Goal: Information Seeking & Learning: Find specific fact

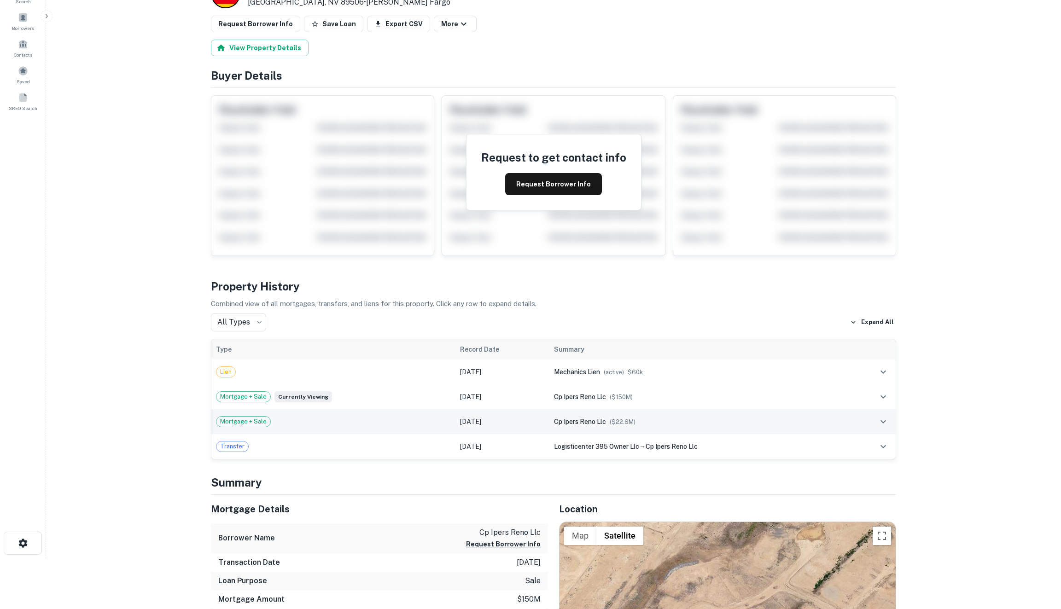
scroll to position [17, 0]
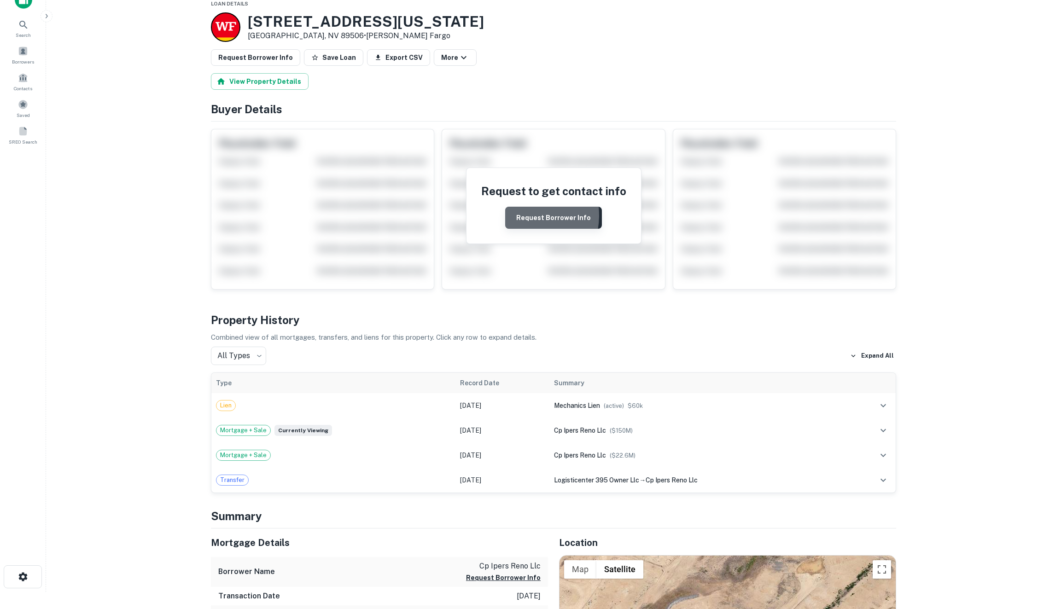
click at [518, 214] on button "Request Borrower Info" at bounding box center [553, 218] width 97 height 22
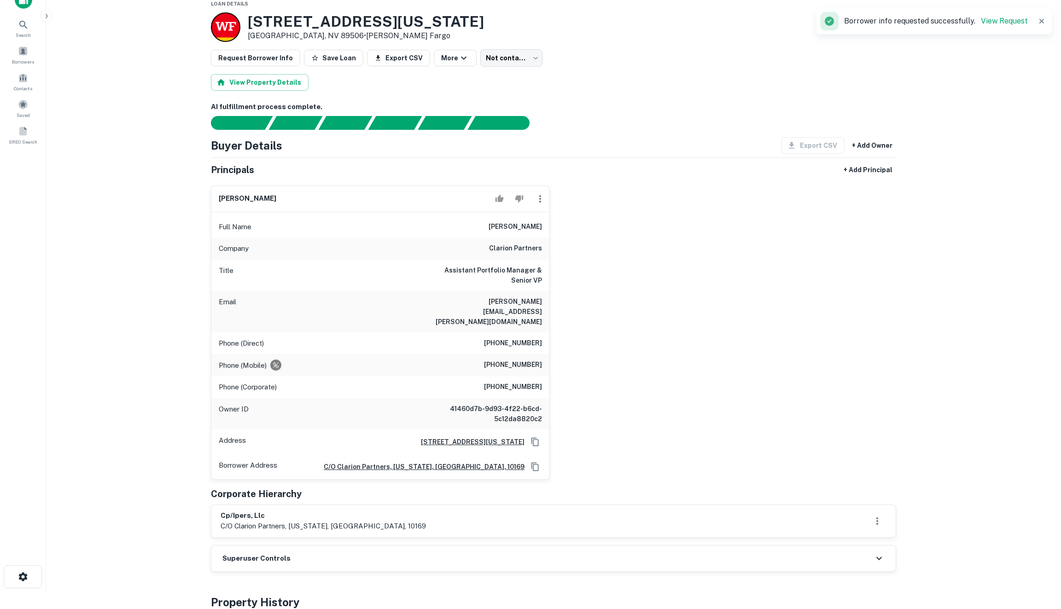
click at [658, 369] on div "janis mandarino Full Name janis mandarino Company clarion partners Title Assist…" at bounding box center [550, 329] width 693 height 302
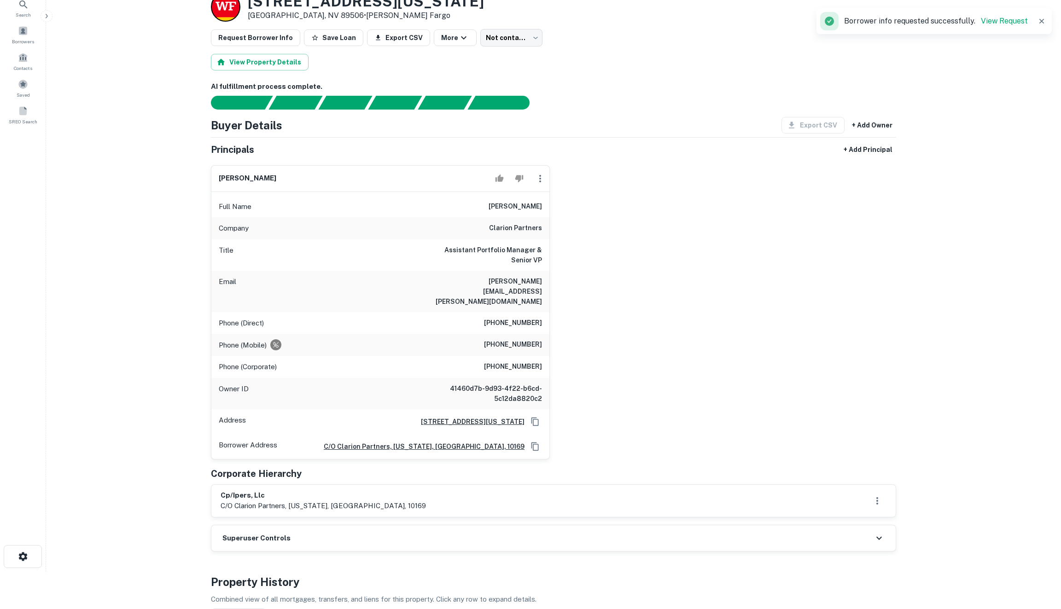
scroll to position [43, 0]
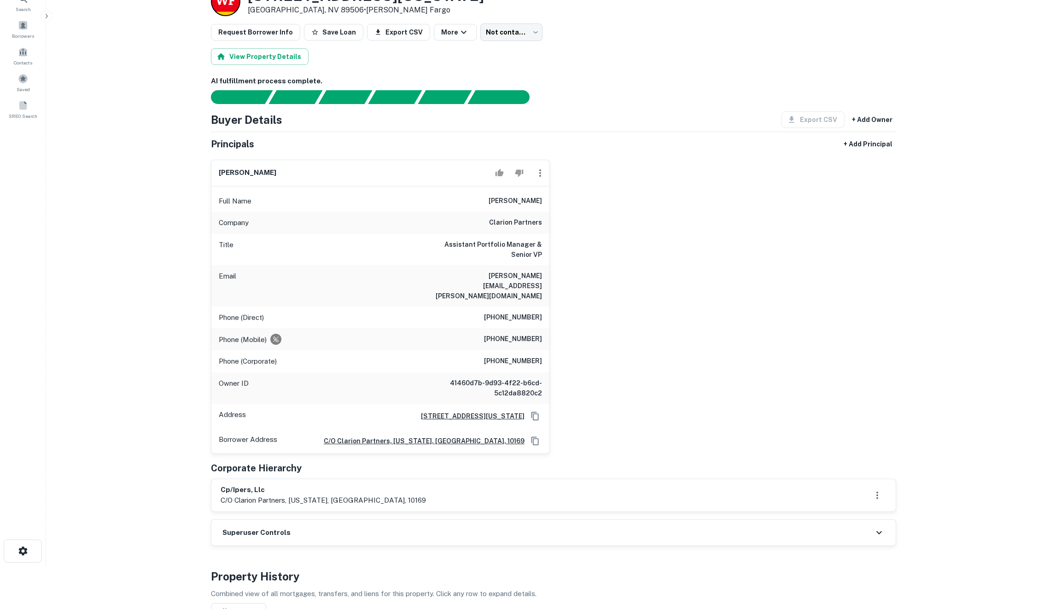
click at [624, 272] on div "janis mandarino Full Name janis mandarino Company clarion partners Title Assist…" at bounding box center [550, 303] width 693 height 302
click at [593, 263] on div "janis mandarino Full Name janis mandarino Company clarion partners Title Assist…" at bounding box center [550, 303] width 693 height 302
click at [242, 170] on h6 "janis mandarino" at bounding box center [248, 173] width 58 height 11
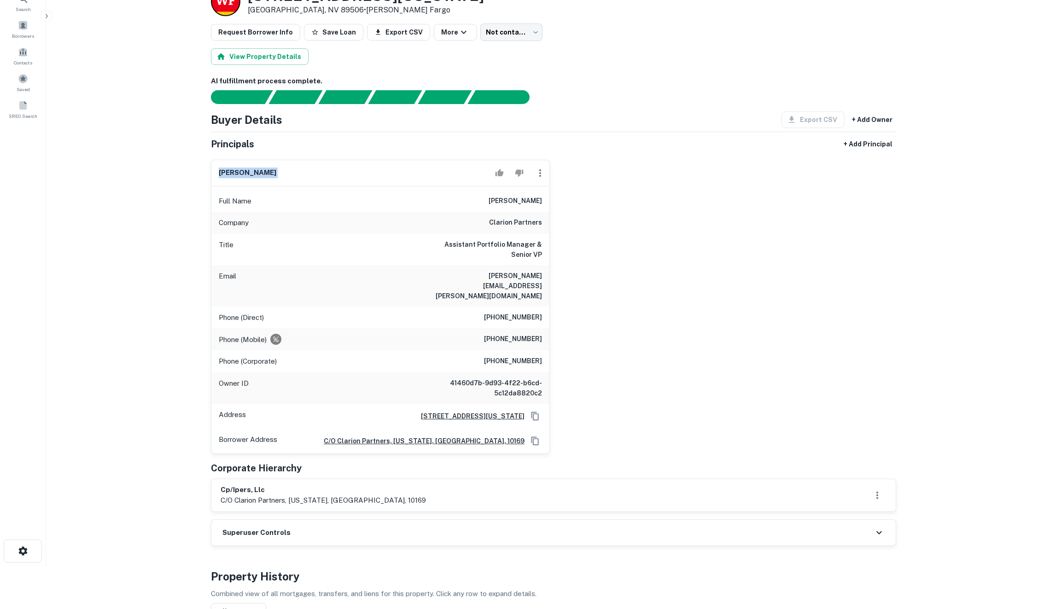
click at [226, 171] on h6 "janis mandarino" at bounding box center [248, 173] width 58 height 11
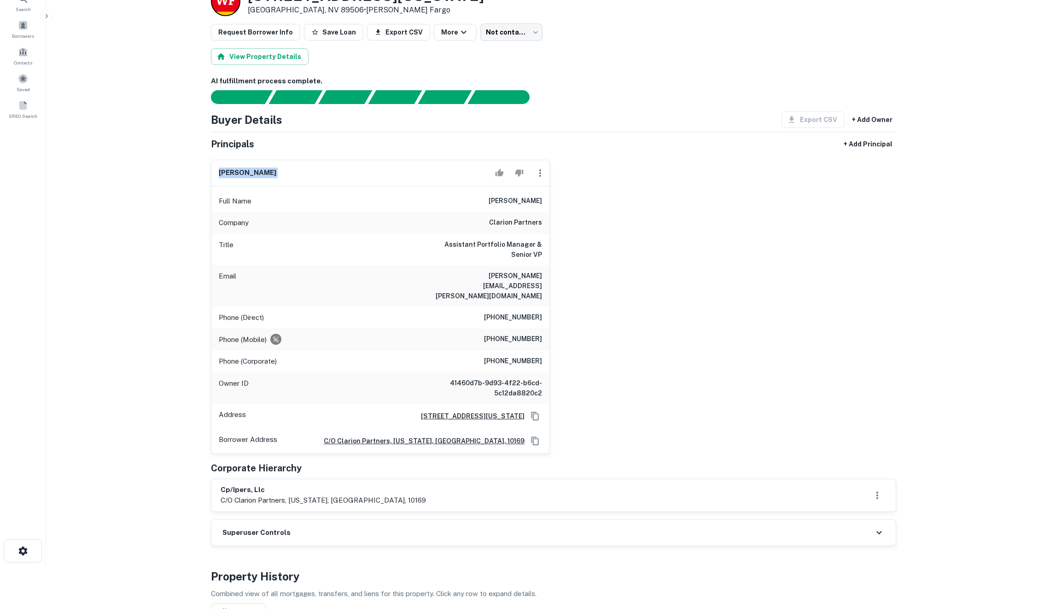
click at [226, 171] on h6 "janis mandarino" at bounding box center [248, 173] width 58 height 11
click at [225, 171] on h6 "janis mandarino" at bounding box center [248, 173] width 58 height 11
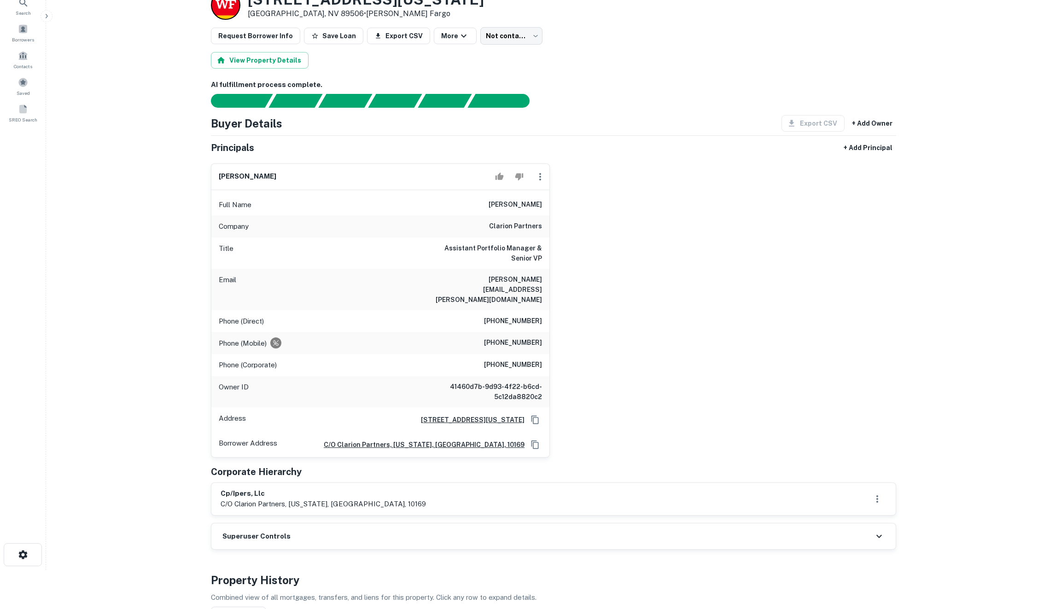
scroll to position [39, 0]
click at [251, 180] on h6 "janis mandarino" at bounding box center [248, 177] width 58 height 11
click at [251, 179] on h6 "janis mandarino" at bounding box center [248, 177] width 58 height 11
click at [261, 172] on h6 "janis mandarino" at bounding box center [248, 177] width 58 height 11
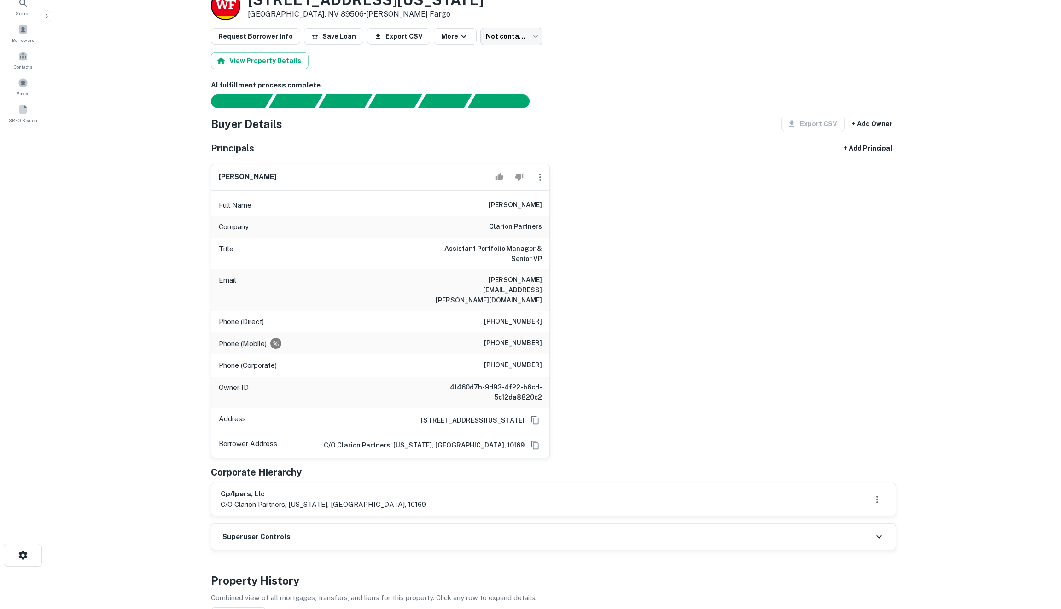
drag, startPoint x: 218, startPoint y: 175, endPoint x: 277, endPoint y: 175, distance: 58.5
click at [277, 175] on div "janis mandarino" at bounding box center [380, 177] width 338 height 26
drag, startPoint x: 287, startPoint y: 176, endPoint x: 207, endPoint y: 178, distance: 80.6
click at [207, 178] on div "janis mandarino Full Name janis mandarino Company clarion partners Title Assist…" at bounding box center [377, 308] width 346 height 302
click at [238, 179] on h6 "janis mandarino" at bounding box center [248, 177] width 58 height 11
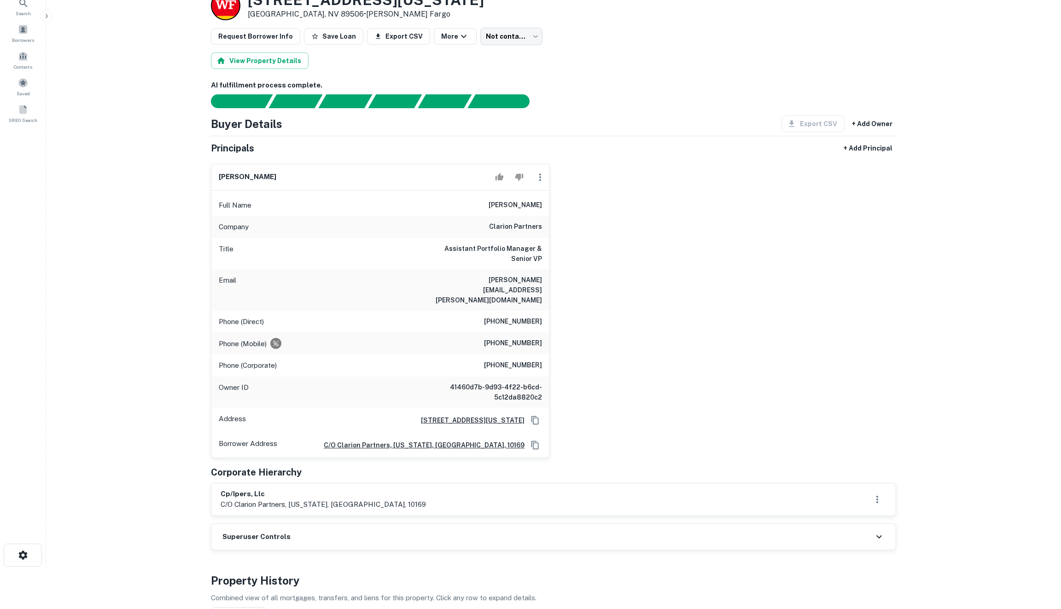
click at [238, 179] on h6 "janis mandarino" at bounding box center [248, 177] width 58 height 11
drag, startPoint x: 485, startPoint y: 229, endPoint x: 548, endPoint y: 229, distance: 63.1
click at [548, 229] on div "Company clarion partners" at bounding box center [380, 227] width 338 height 22
click at [497, 222] on h6 "clarion partners" at bounding box center [515, 227] width 53 height 11
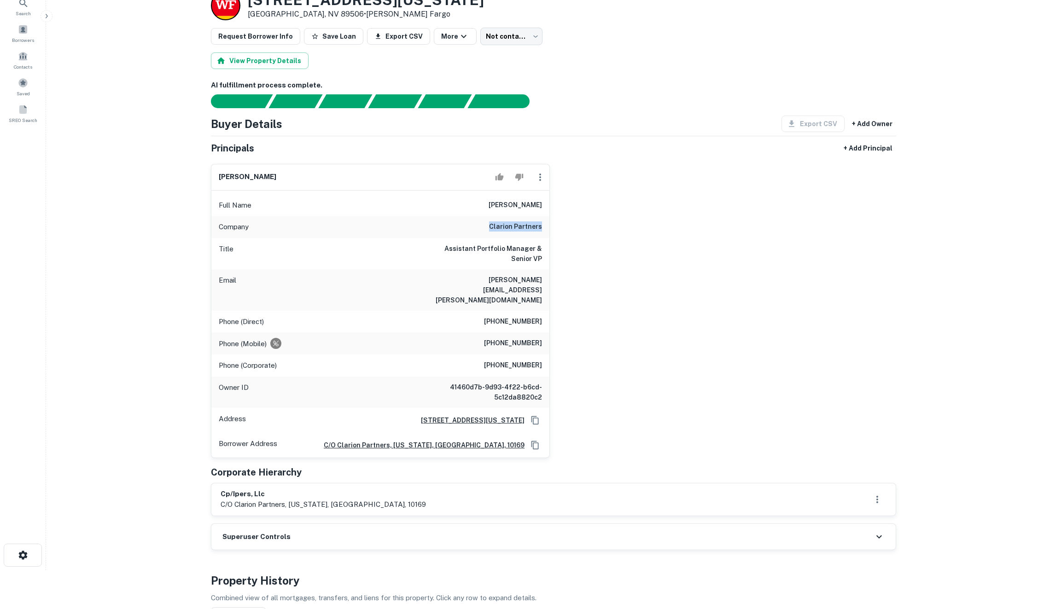
drag, startPoint x: 494, startPoint y: 222, endPoint x: 553, endPoint y: 222, distance: 59.0
click at [553, 222] on div "janis mandarino Full Name janis mandarino Company clarion partners Title Assist…" at bounding box center [550, 308] width 693 height 302
click at [504, 222] on h6 "clarion partners" at bounding box center [515, 227] width 53 height 11
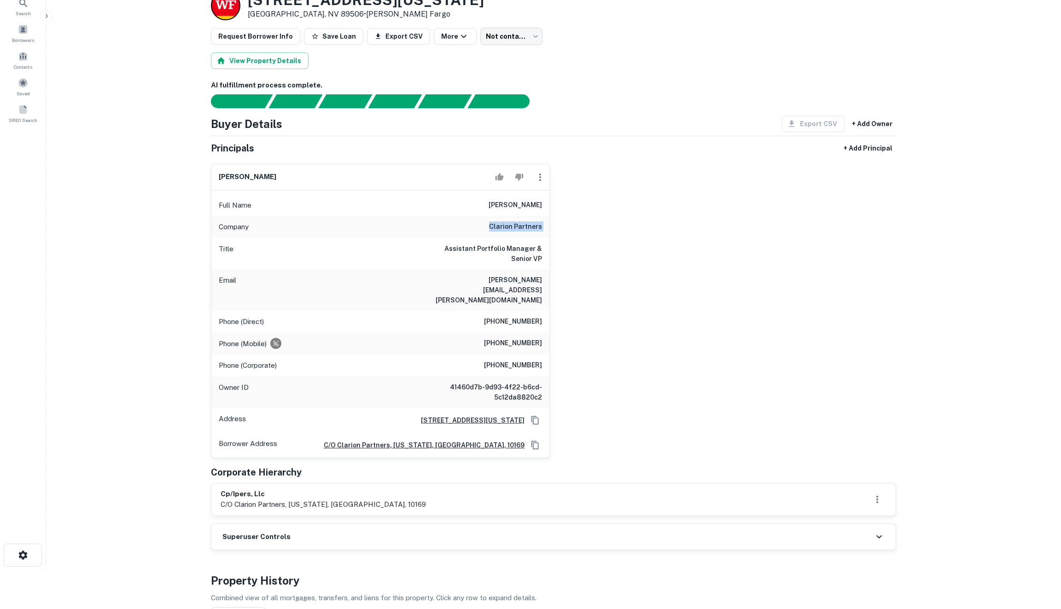
click at [503, 223] on h6 "clarion partners" at bounding box center [515, 227] width 53 height 11
click at [523, 225] on h6 "clarion partners" at bounding box center [515, 227] width 53 height 11
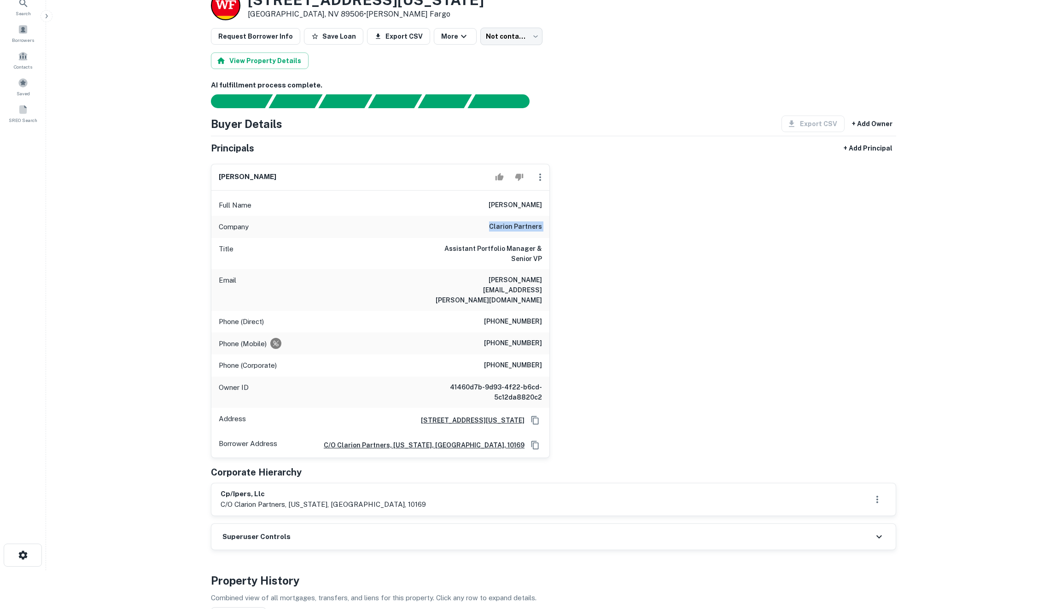
click at [523, 225] on h6 "clarion partners" at bounding box center [515, 227] width 53 height 11
click at [533, 227] on h6 "clarion partners" at bounding box center [515, 227] width 53 height 11
drag, startPoint x: 298, startPoint y: 178, endPoint x: 212, endPoint y: 175, distance: 85.2
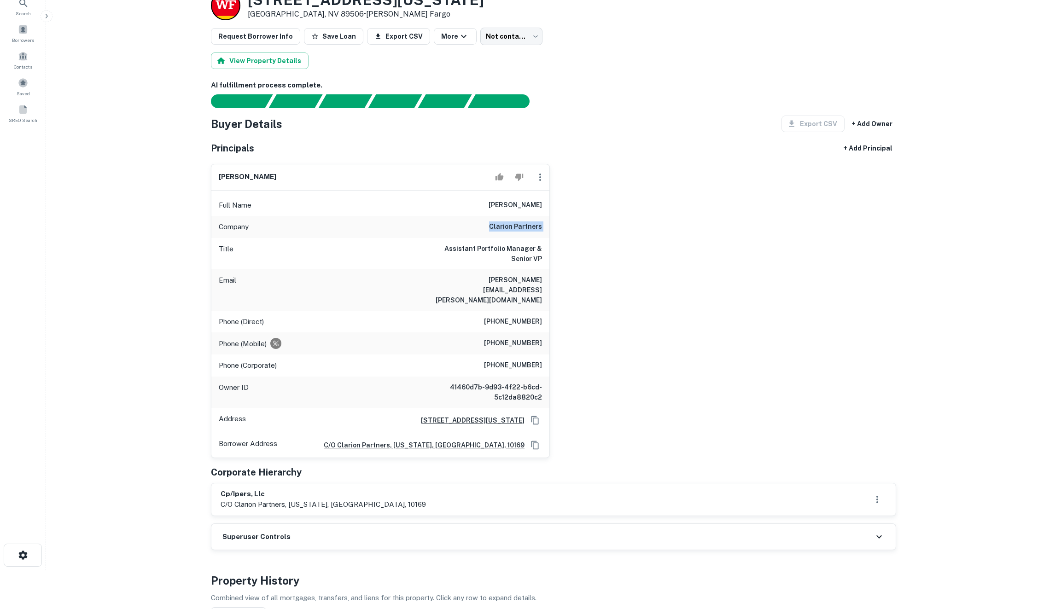
click at [212, 175] on div "janis mandarino" at bounding box center [380, 177] width 338 height 26
drag, startPoint x: 486, startPoint y: 229, endPoint x: 540, endPoint y: 226, distance: 54.0
click at [540, 226] on div "Company clarion partners" at bounding box center [380, 227] width 338 height 22
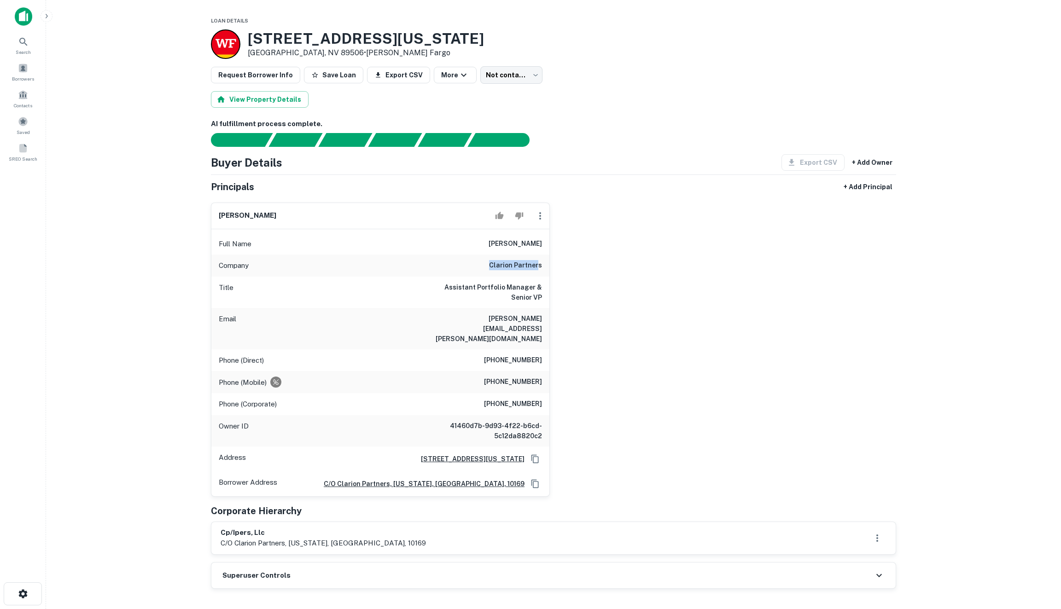
scroll to position [7, 0]
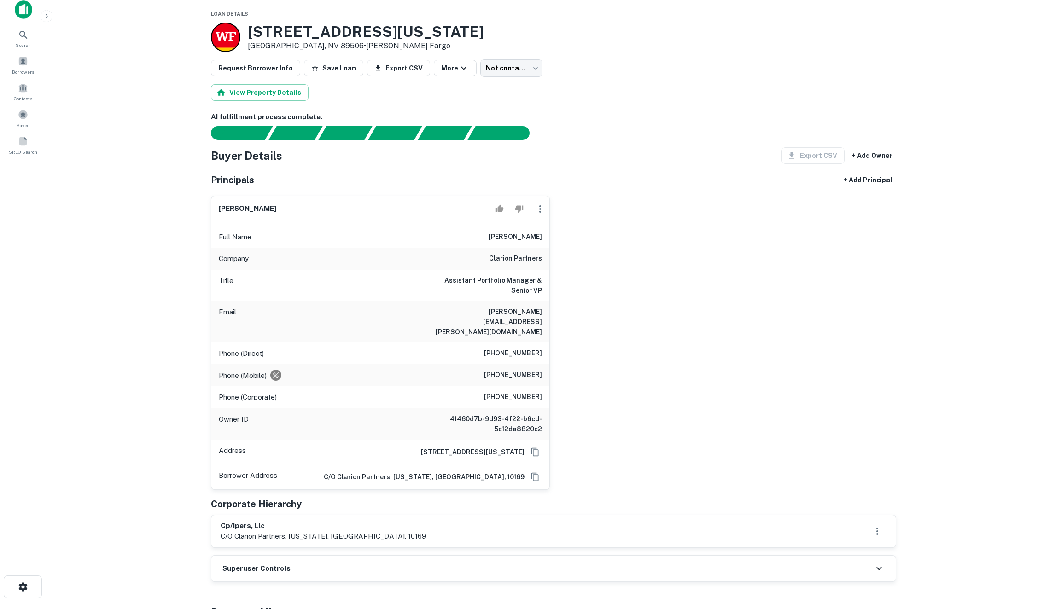
click at [248, 205] on h6 "janis mandarino" at bounding box center [248, 209] width 58 height 11
copy div "janis mandarino"
click at [47, 18] on icon "button" at bounding box center [46, 15] width 7 height 7
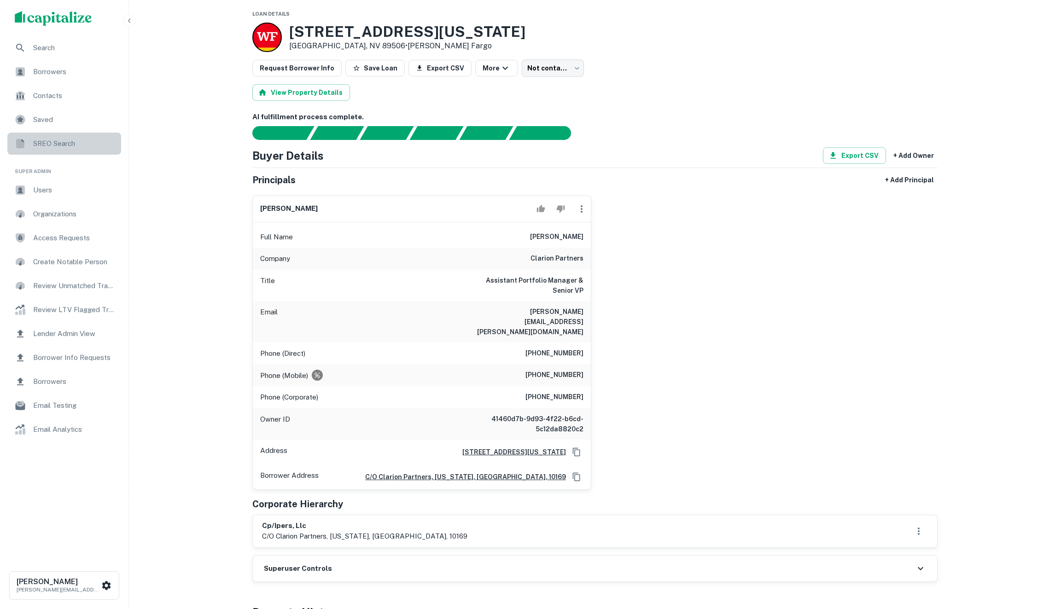
click at [75, 145] on span "SREO Search" at bounding box center [74, 143] width 82 height 11
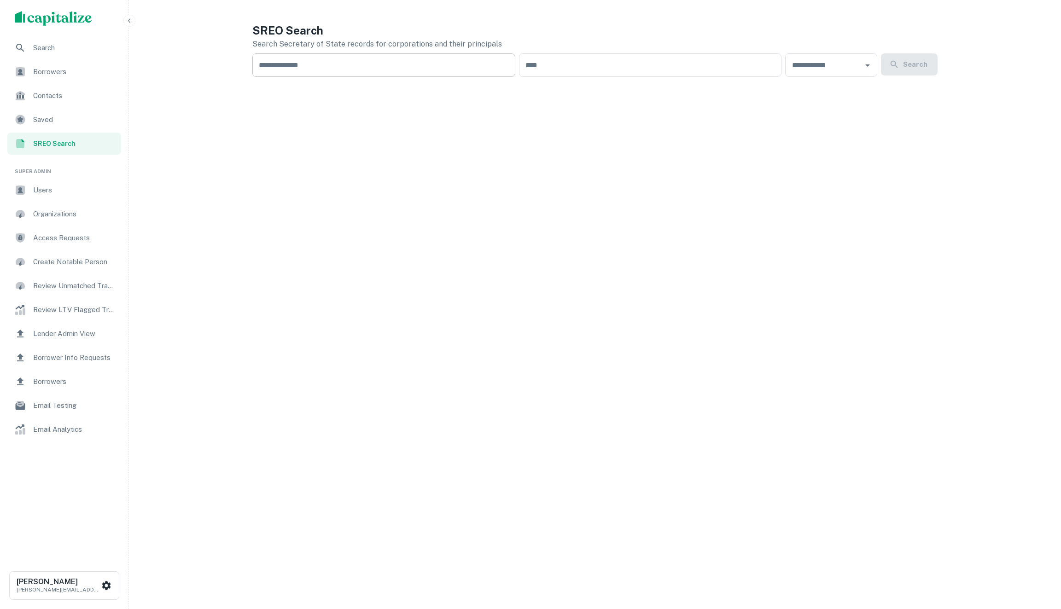
click at [380, 62] on input "text" at bounding box center [383, 64] width 263 height 23
paste input "**********"
type input "**********"
click at [519, 151] on div "**********" at bounding box center [594, 308] width 707 height 587
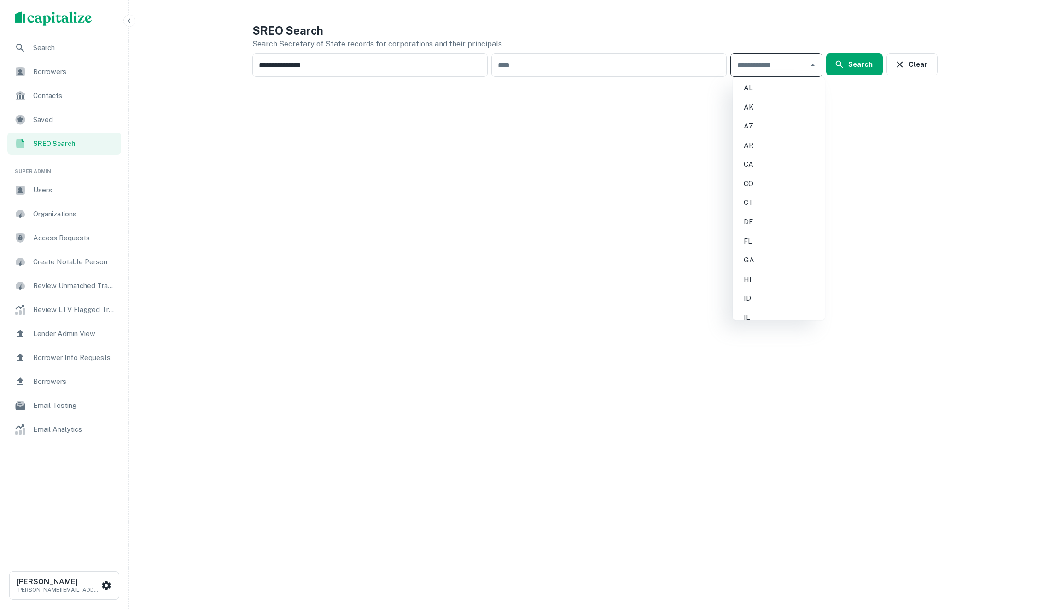
click at [765, 64] on input "text" at bounding box center [770, 65] width 70 height 15
click at [757, 88] on li "NV" at bounding box center [778, 88] width 85 height 17
type input "**"
click at [856, 68] on button "Search" at bounding box center [854, 64] width 57 height 22
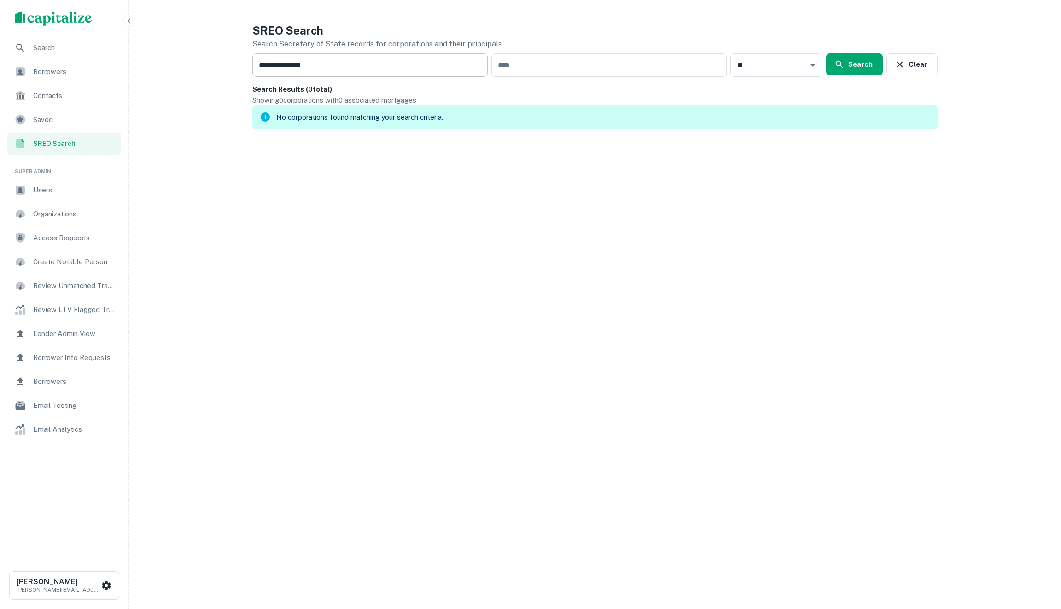
click at [334, 71] on input "**********" at bounding box center [369, 64] width 235 height 23
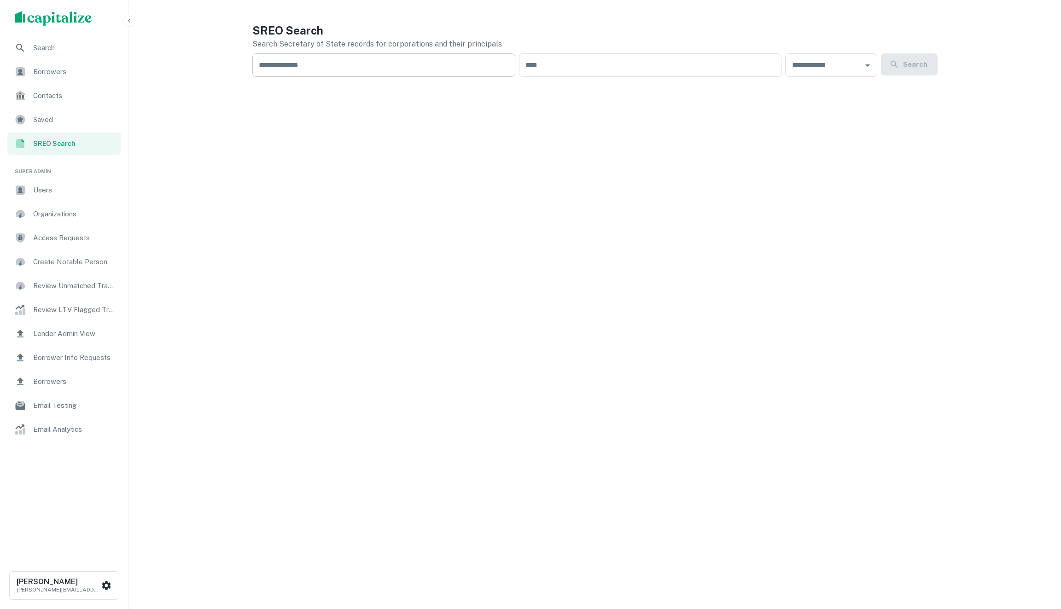
click at [413, 70] on input "text" at bounding box center [383, 64] width 263 height 23
paste input "**********"
click at [773, 57] on div "​" at bounding box center [776, 64] width 92 height 23
type input "**********"
click at [784, 70] on input "text" at bounding box center [770, 65] width 70 height 15
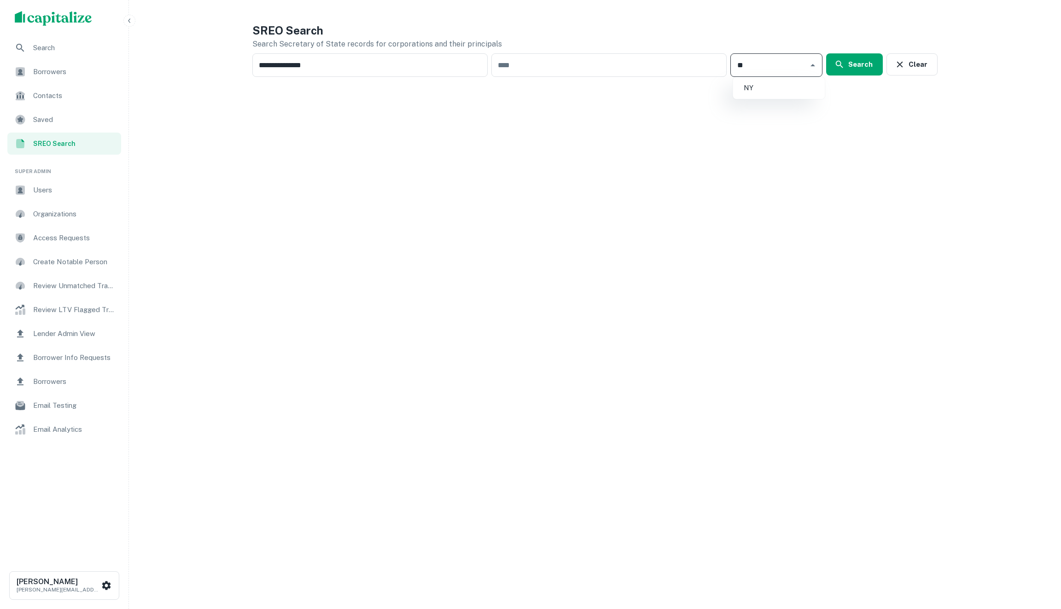
click at [768, 96] on ul "NY" at bounding box center [779, 88] width 92 height 22
click at [769, 94] on li "NY" at bounding box center [778, 88] width 85 height 17
type input "**"
click at [864, 64] on button "Search" at bounding box center [854, 64] width 57 height 22
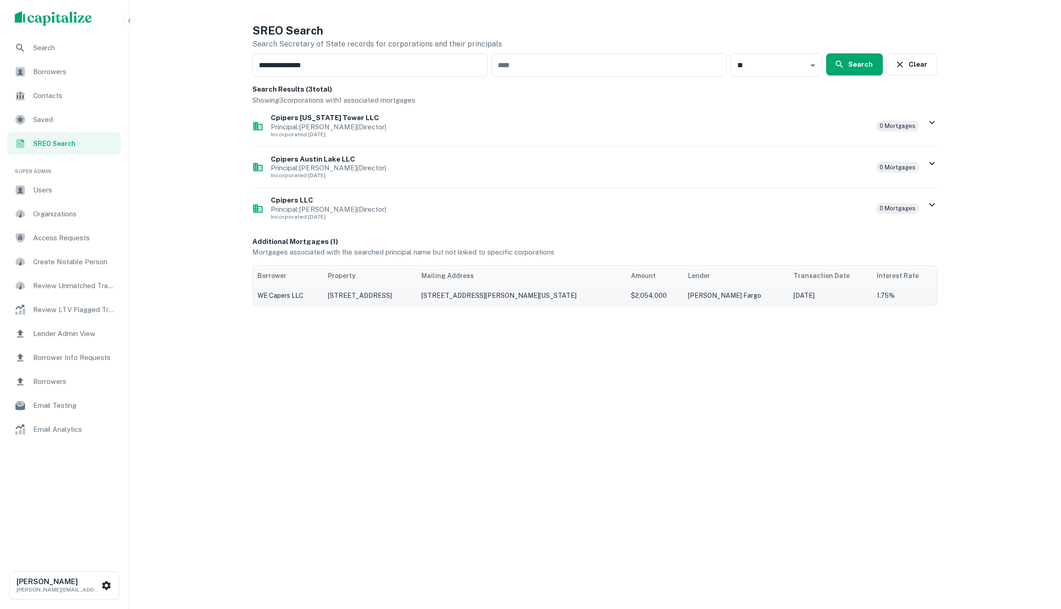
click at [404, 295] on td "10R Commercial St, Provincetown, MA, 02657" at bounding box center [369, 295] width 93 height 19
click at [473, 124] on p "Principal: Janis Mandarino (Director)" at bounding box center [570, 126] width 598 height 7
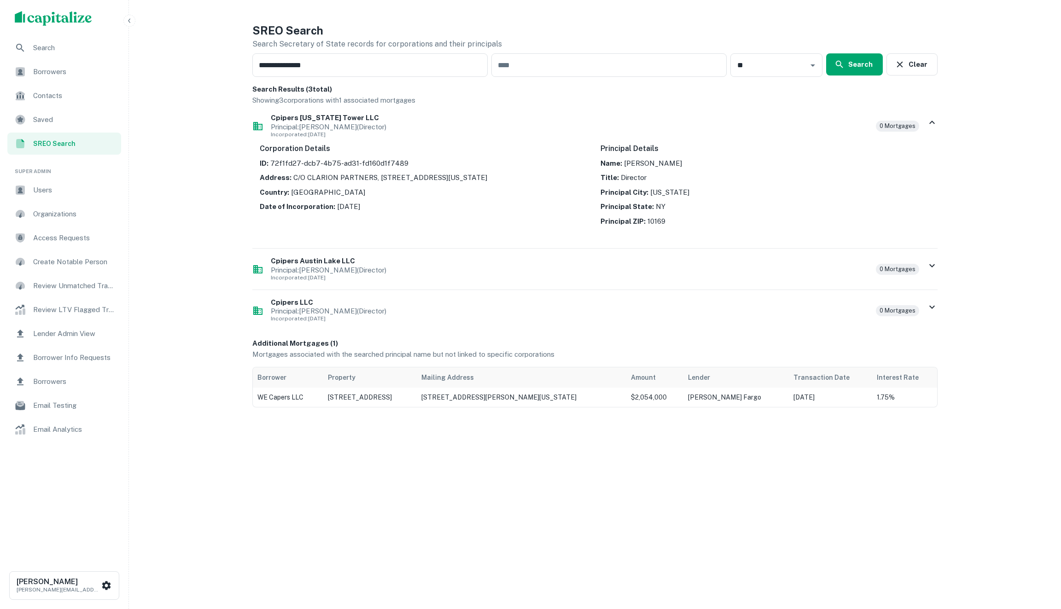
click at [511, 269] on p "Principal: Janis Mandarino (Director)" at bounding box center [570, 270] width 598 height 7
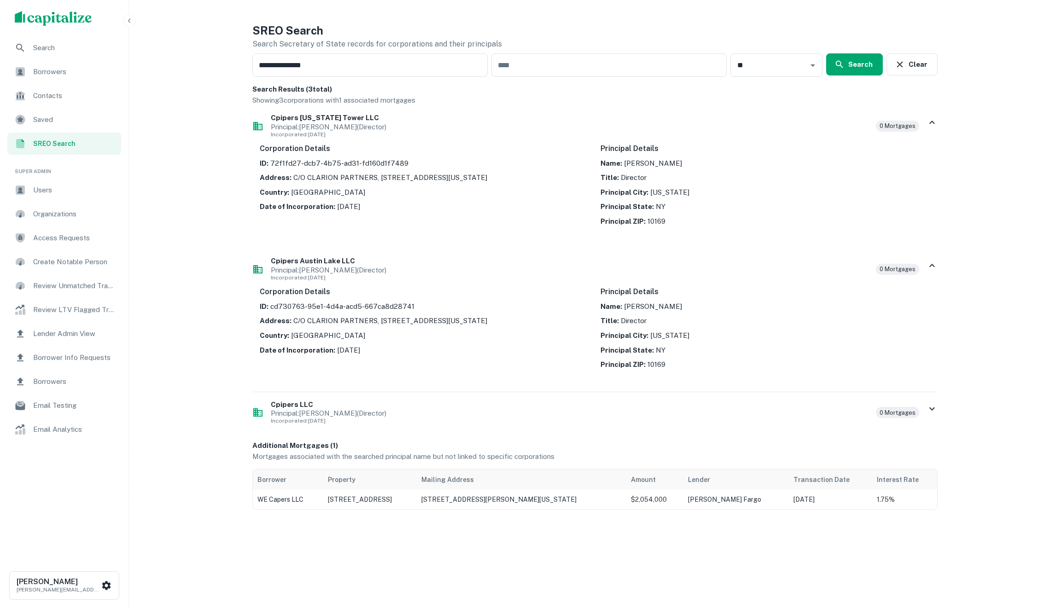
click at [476, 407] on h6 "Cpipers LLC" at bounding box center [570, 405] width 598 height 11
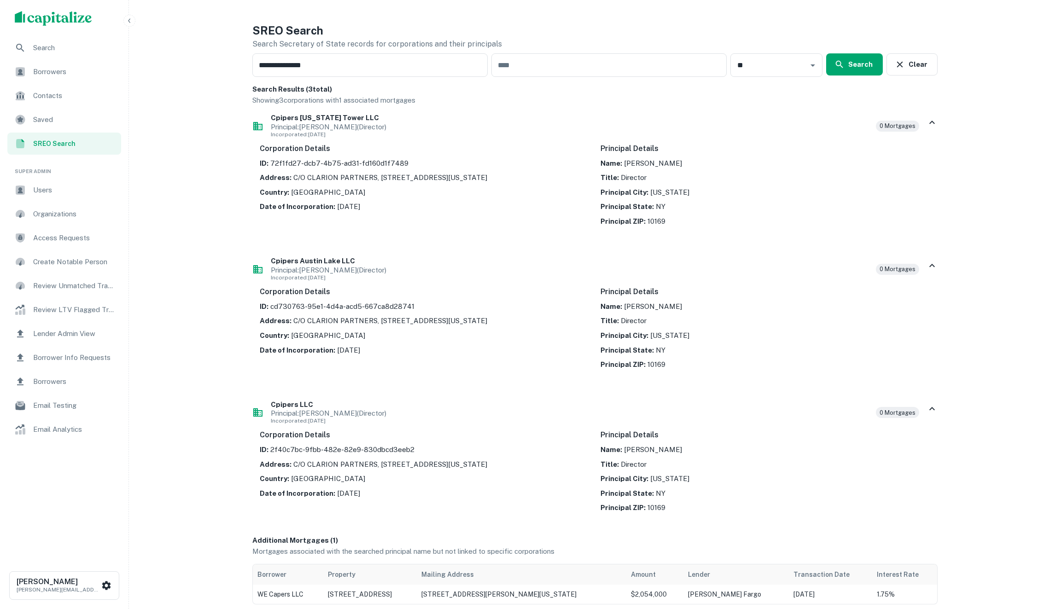
scroll to position [3, 0]
drag, startPoint x: 304, startPoint y: 462, endPoint x: 359, endPoint y: 462, distance: 55.3
click at [359, 462] on p "Address: C/O CLARION PARTNERS, 230 PARK AVE., 12TH FL., NEW YORK, NY, 10169" at bounding box center [425, 461] width 330 height 11
click at [373, 463] on p "Address: C/O CLARION PARTNERS, 230 PARK AVE., 12TH FL., NEW YORK, NY, 10169" at bounding box center [425, 461] width 330 height 11
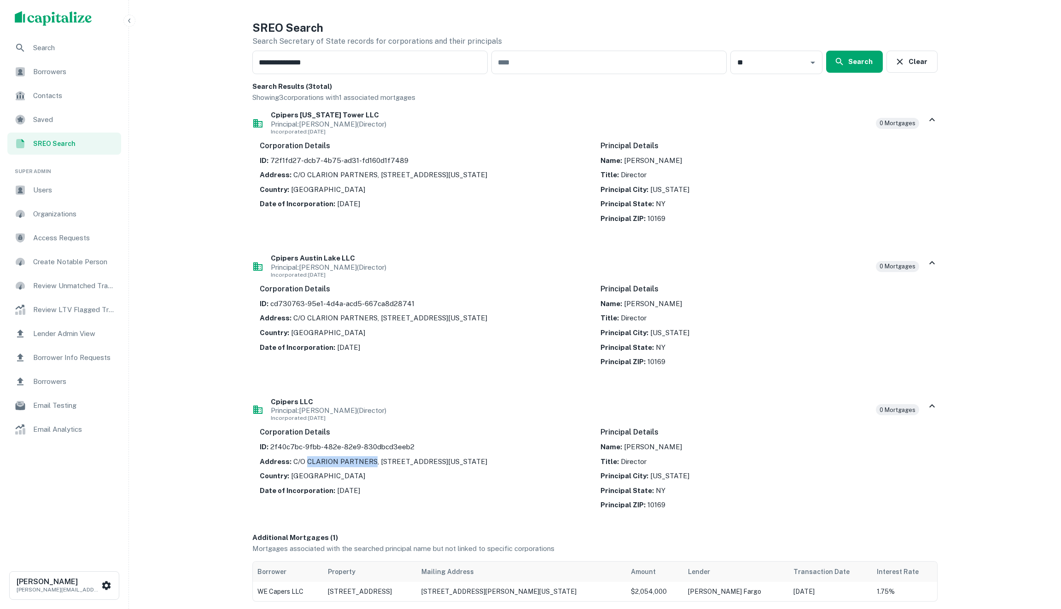
drag, startPoint x: 371, startPoint y: 462, endPoint x: 306, endPoint y: 462, distance: 65.4
click at [306, 462] on p "Address: C/O CLARION PARTNERS, 230 PARK AVE., 12TH FL., NEW YORK, NY, 10169" at bounding box center [425, 461] width 330 height 11
click at [371, 461] on p "Address: C/O CLARION PARTNERS, 230 PARK AVE., 12TH FL., NEW YORK, NY, 10169" at bounding box center [425, 461] width 330 height 11
drag, startPoint x: 374, startPoint y: 461, endPoint x: 304, endPoint y: 466, distance: 70.1
click at [304, 466] on p "Address: C/O CLARION PARTNERS, 230 PARK AVE., 12TH FL., NEW YORK, NY, 10169" at bounding box center [425, 461] width 330 height 11
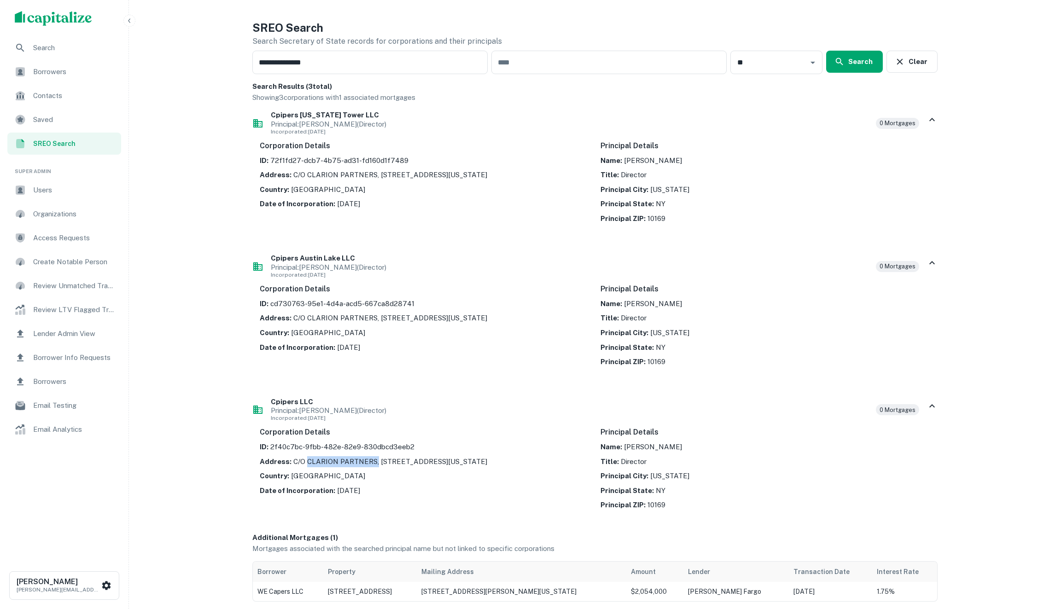
click at [314, 459] on p "Address: C/O CLARION PARTNERS, 230 PARK AVE., 12TH FL., NEW YORK, NY, 10169" at bounding box center [425, 461] width 330 height 11
click at [298, 468] on div "ID: 2f40c7bc-9fbb-482e-82e9-830dbcd3eeb2 Address: C/O CLARION PARTNERS, 230 PAR…" at bounding box center [425, 469] width 330 height 54
drag, startPoint x: 301, startPoint y: 463, endPoint x: 371, endPoint y: 462, distance: 70.5
click at [371, 462] on p "Address: C/O CLARION PARTNERS, 230 PARK AVE., 12TH FL., NEW YORK, NY, 10169" at bounding box center [425, 461] width 330 height 11
click at [274, 47] on div "**********" at bounding box center [594, 310] width 685 height 583
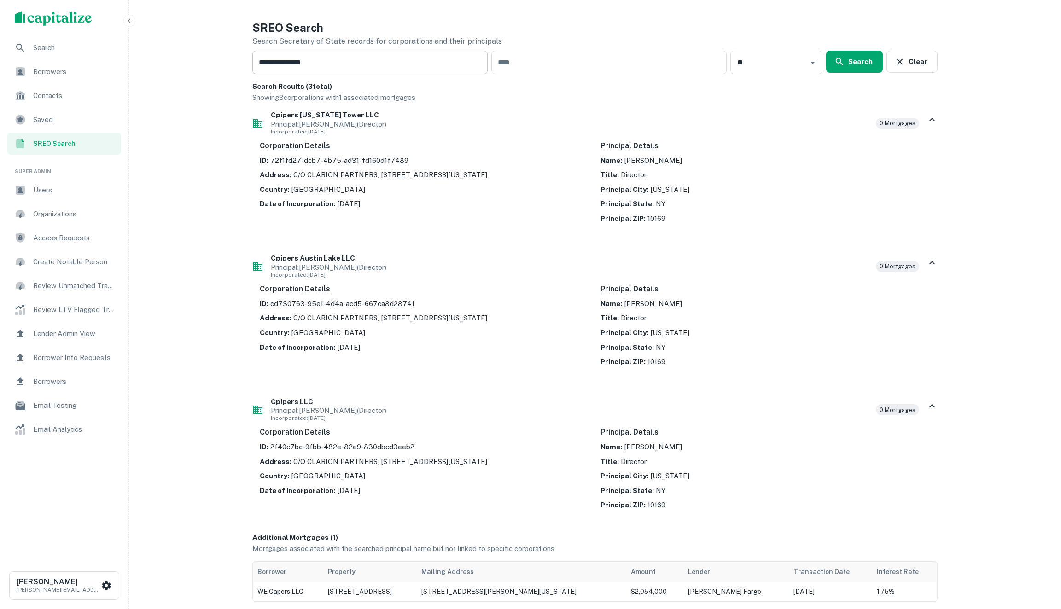
click at [274, 58] on input "**********" at bounding box center [369, 62] width 235 height 23
paste input "text"
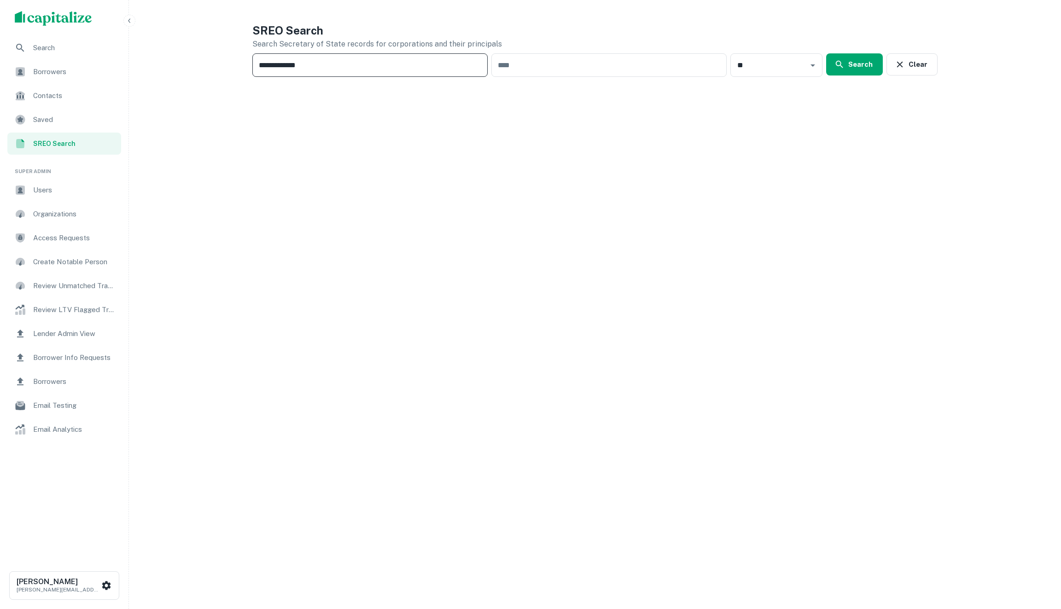
click at [300, 67] on input "**********" at bounding box center [369, 64] width 235 height 23
click at [869, 58] on button "Search" at bounding box center [854, 64] width 57 height 22
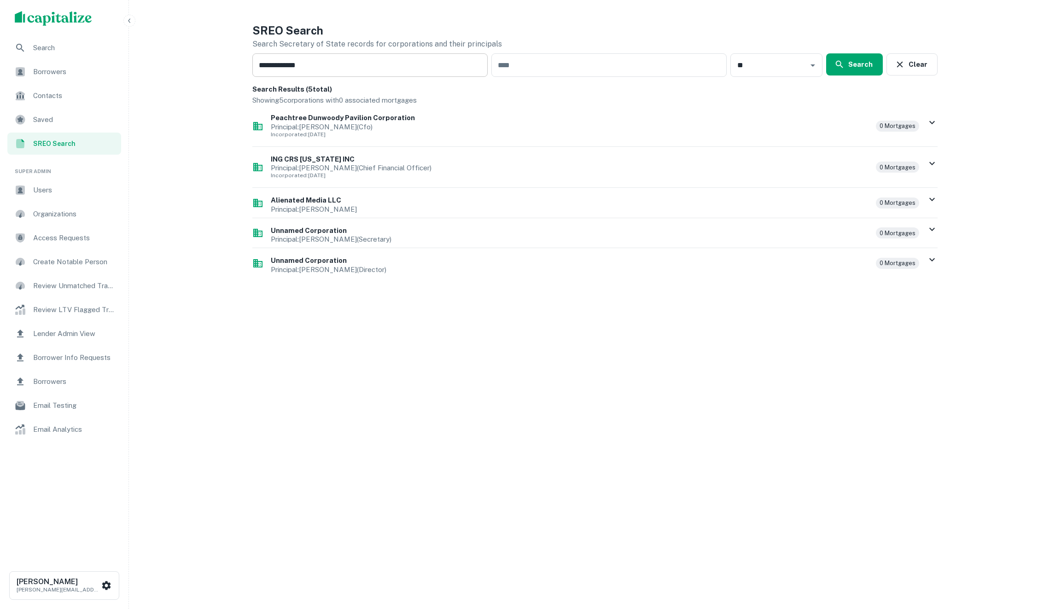
click at [282, 68] on input "**********" at bounding box center [369, 64] width 235 height 23
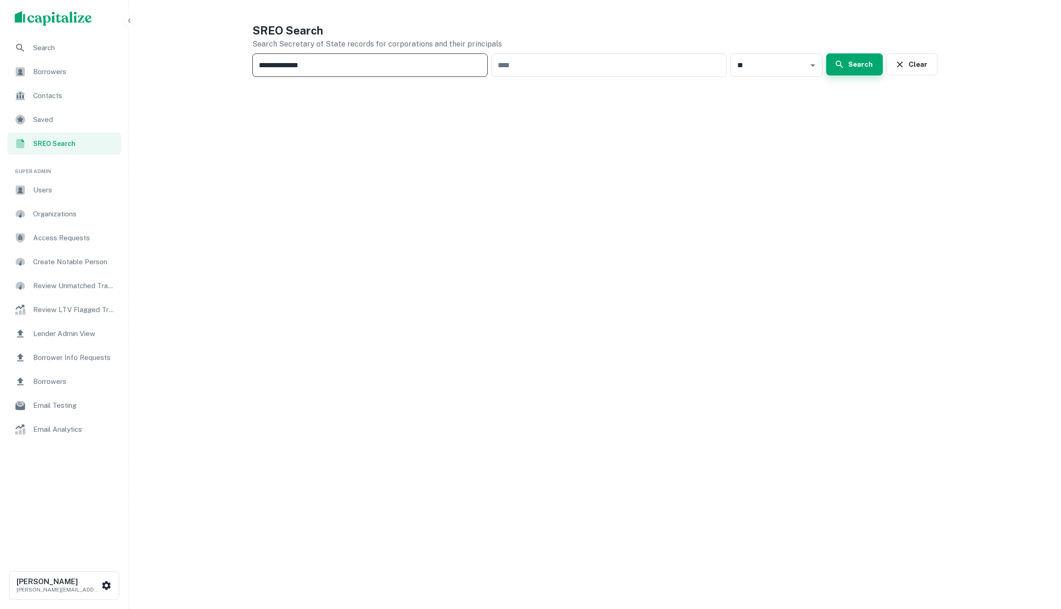
click at [860, 66] on button "Search" at bounding box center [854, 64] width 57 height 22
click at [365, 129] on p "Principal: Daniel Gilbert (Director)" at bounding box center [570, 126] width 598 height 7
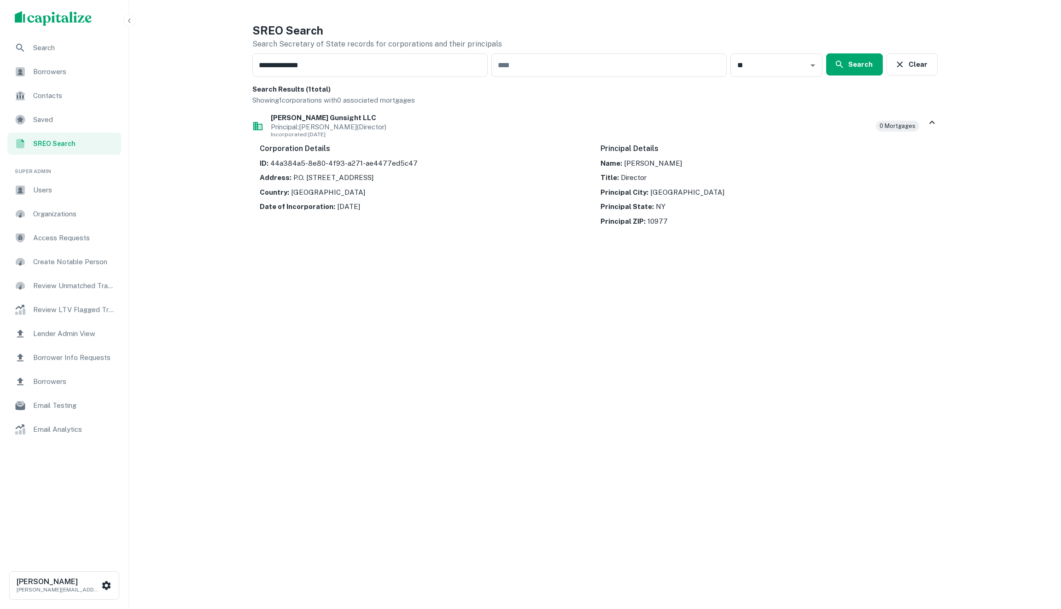
click at [365, 129] on p "Principal: Daniel Gilbert (Director)" at bounding box center [570, 126] width 598 height 7
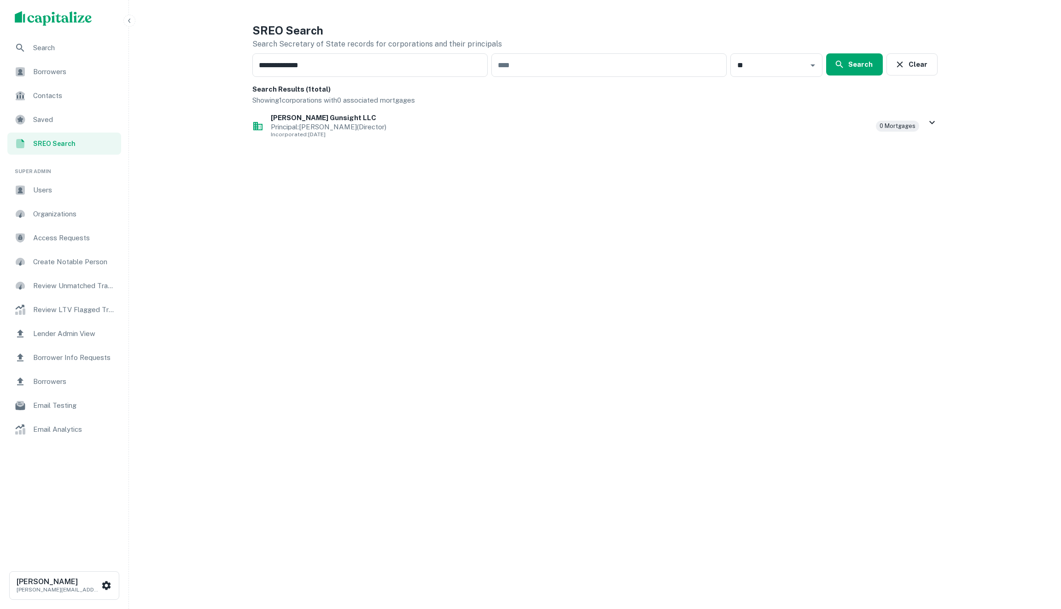
click at [365, 129] on p "Principal: Daniel Gilbert (Director)" at bounding box center [570, 126] width 598 height 7
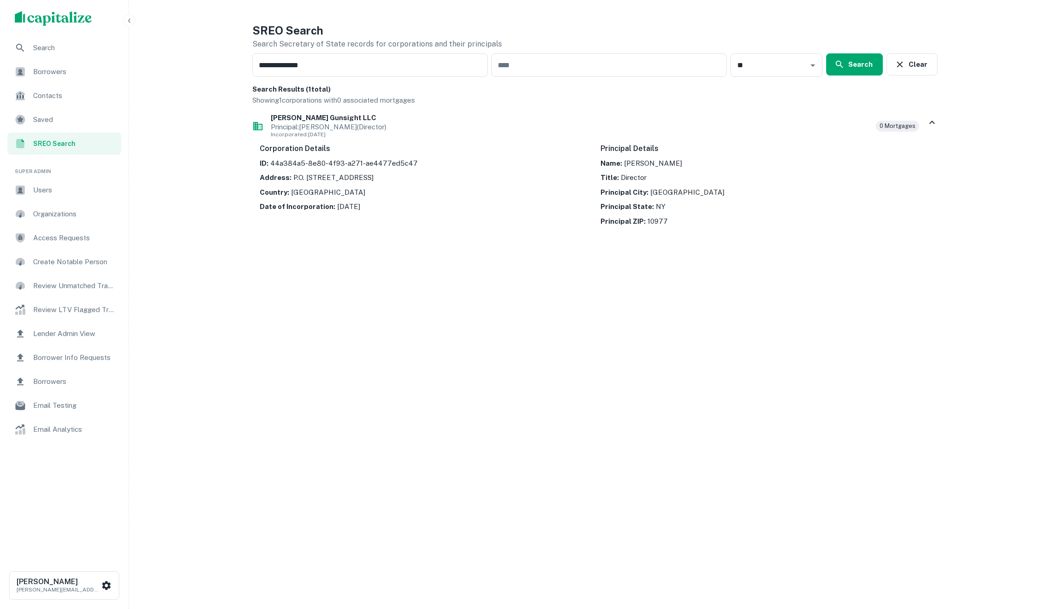
click at [365, 129] on p "Principal: Daniel Gilbert (Director)" at bounding box center [570, 126] width 598 height 7
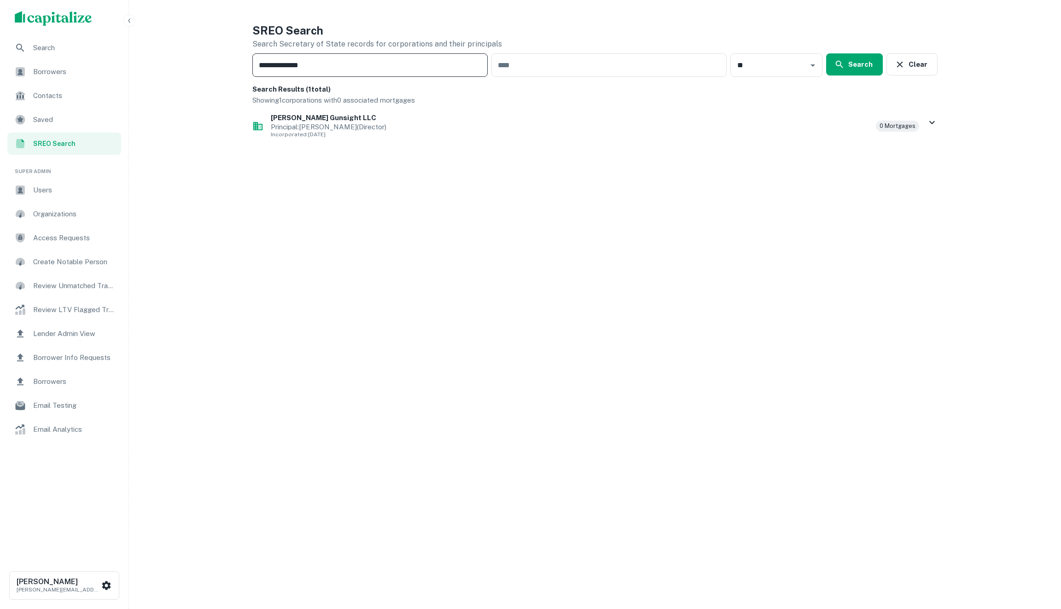
click at [262, 63] on input "**********" at bounding box center [369, 64] width 235 height 23
paste input "text"
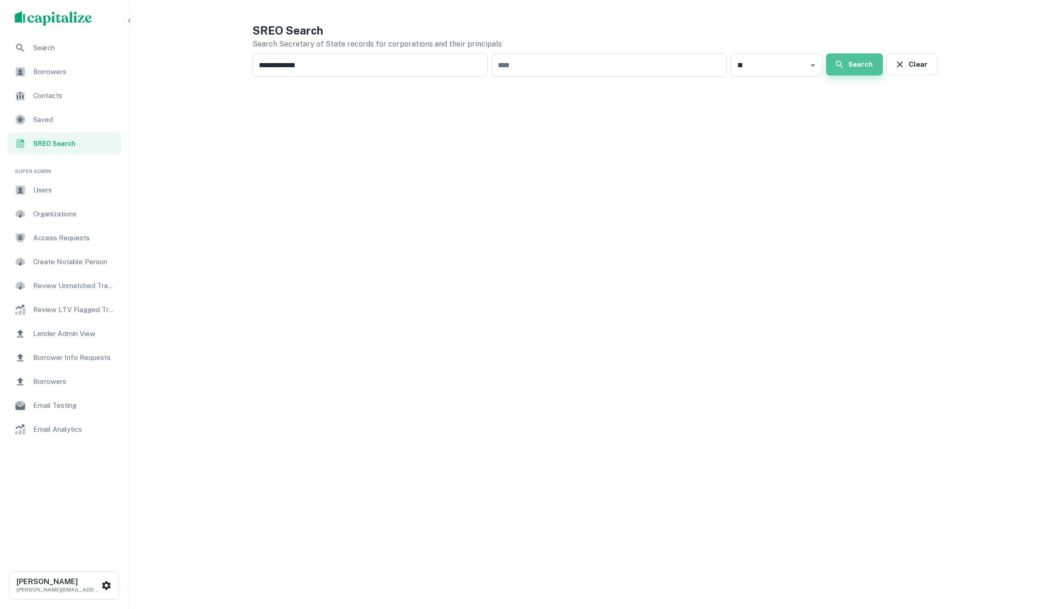
click at [861, 60] on button "Search" at bounding box center [854, 64] width 57 height 22
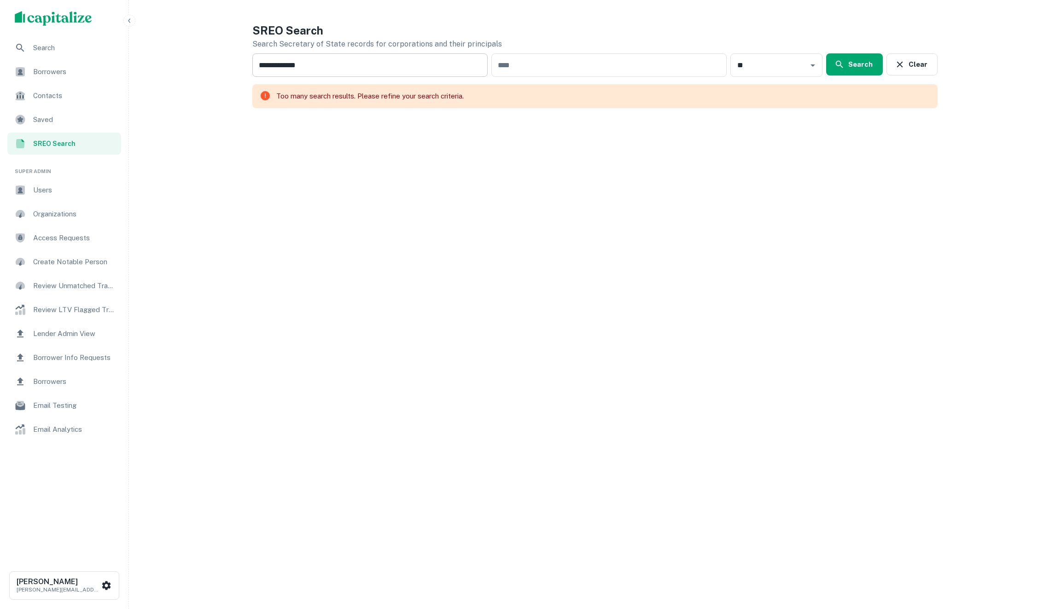
click at [331, 70] on input "**********" at bounding box center [369, 64] width 235 height 23
type input "*"
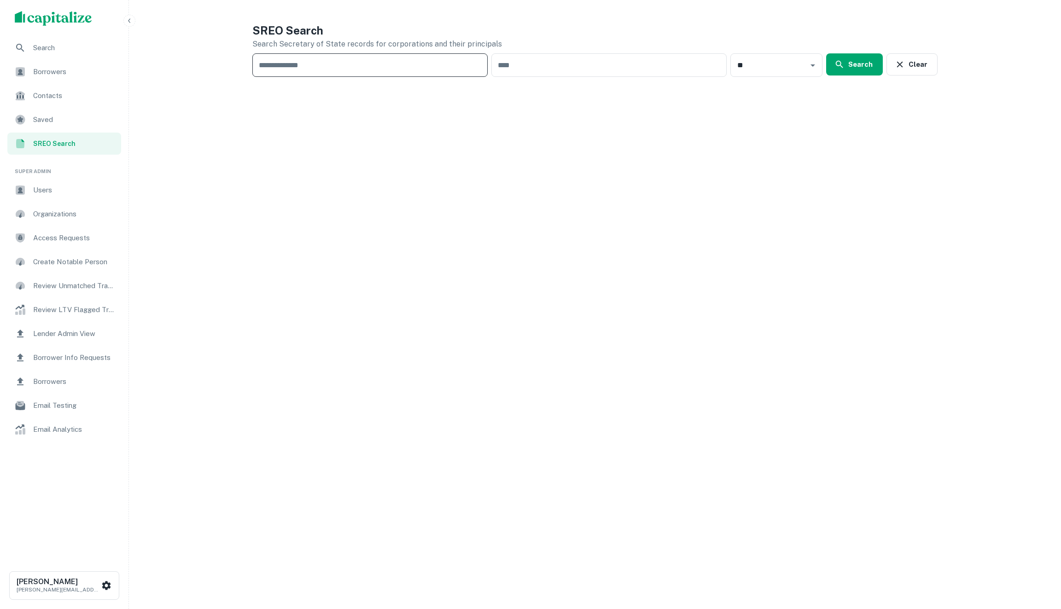
paste input "**********"
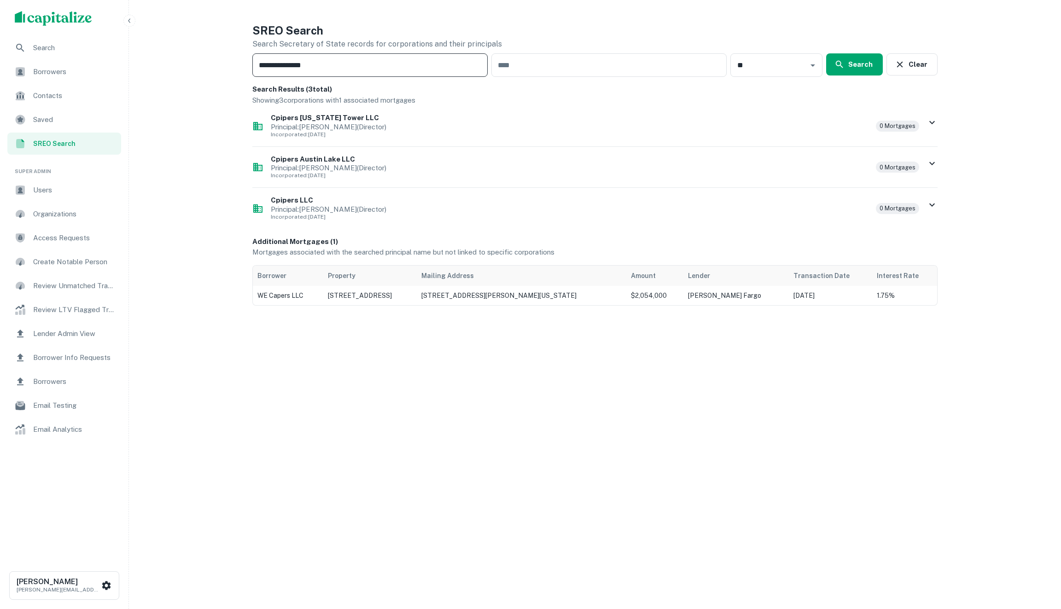
type input "**********"
click at [288, 206] on p "Principal: Janis Mandarino (Director)" at bounding box center [570, 209] width 598 height 7
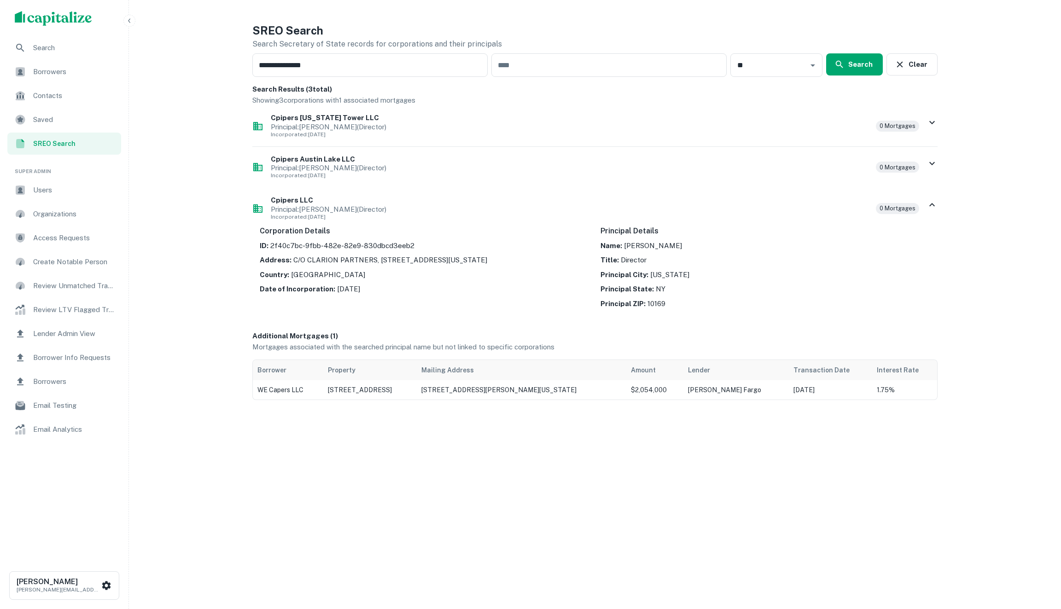
click at [288, 201] on h6 "Cpipers LLC" at bounding box center [570, 200] width 598 height 11
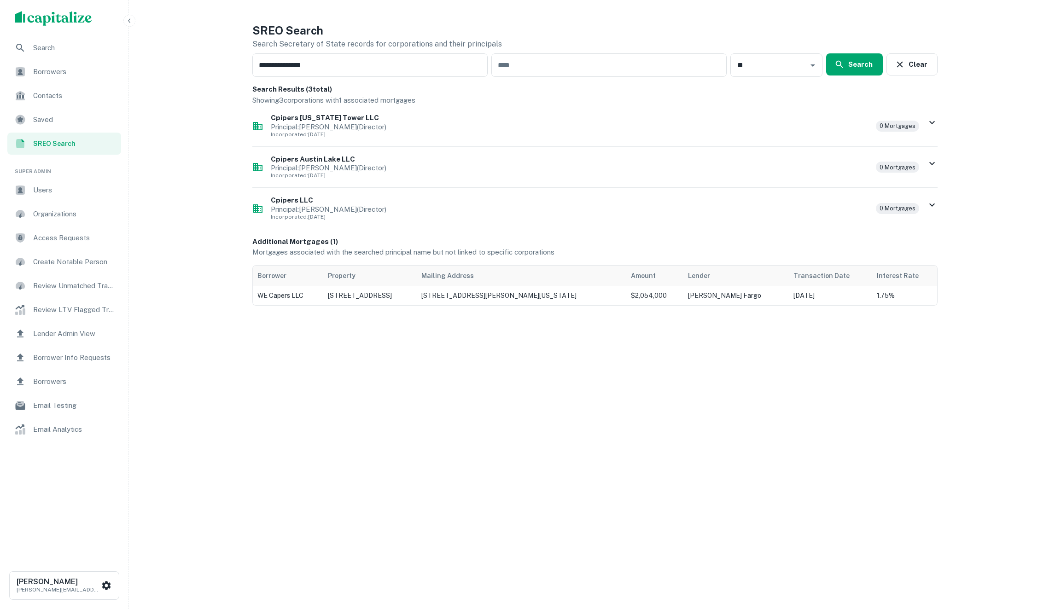
click at [288, 201] on h6 "Cpipers LLC" at bounding box center [570, 200] width 598 height 11
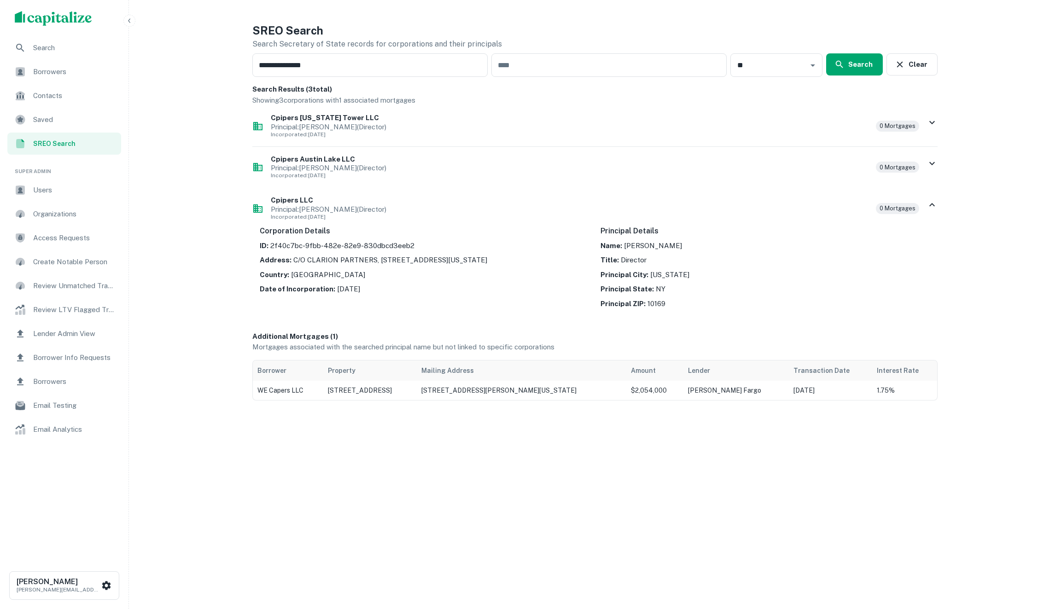
click at [288, 201] on h6 "Cpipers LLC" at bounding box center [570, 200] width 598 height 11
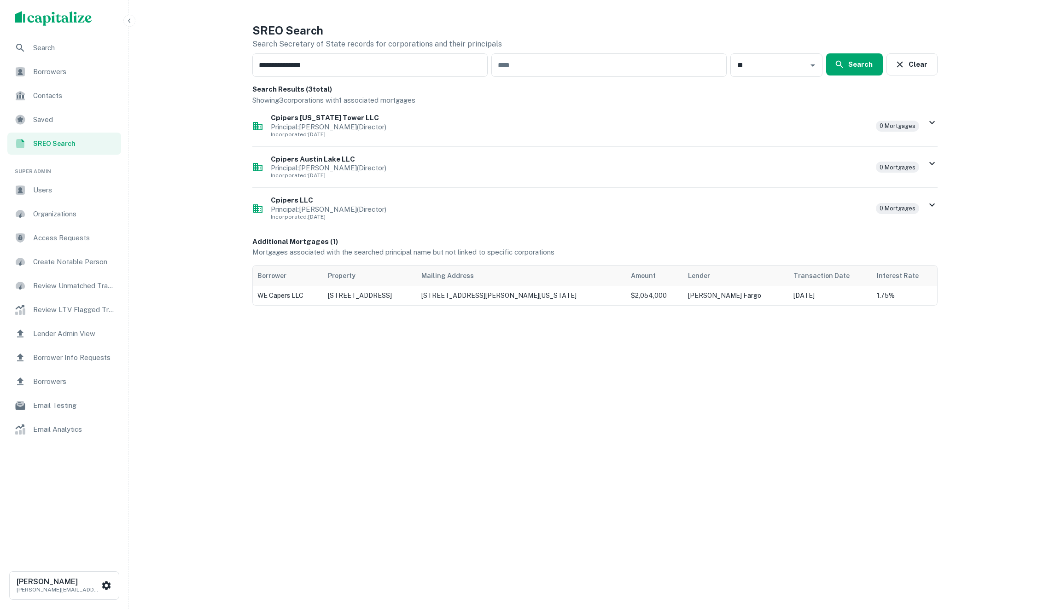
drag, startPoint x: 367, startPoint y: 232, endPoint x: 238, endPoint y: 200, distance: 132.7
click at [238, 200] on div "**********" at bounding box center [530, 304] width 1061 height 609
drag, startPoint x: 221, startPoint y: 191, endPoint x: 304, endPoint y: 197, distance: 84.1
click at [304, 197] on div "**********" at bounding box center [530, 304] width 1061 height 609
click at [307, 198] on h6 "Cpipers LLC" at bounding box center [570, 200] width 598 height 11
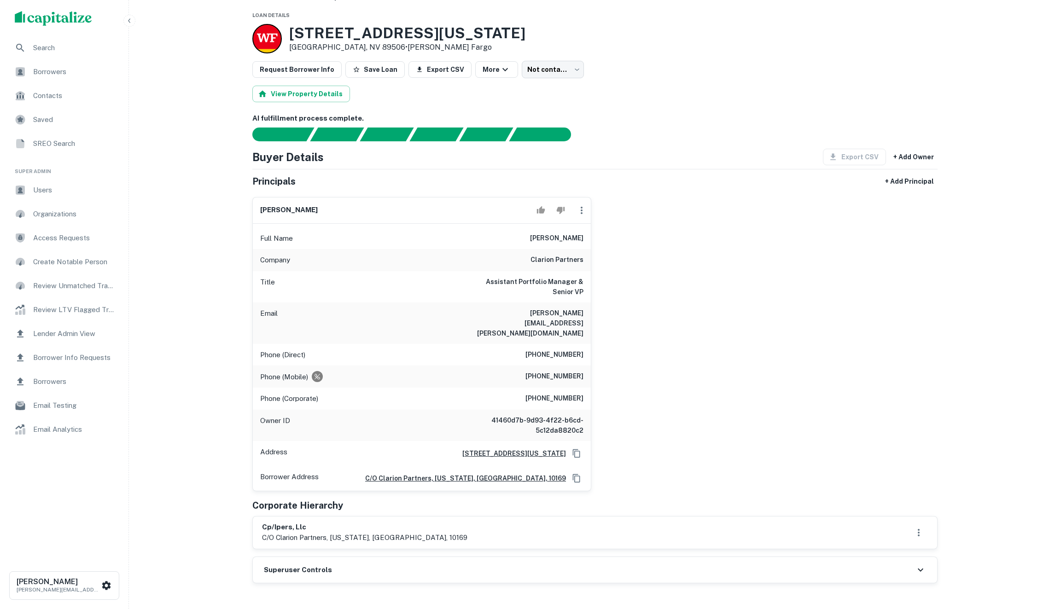
scroll to position [33, 0]
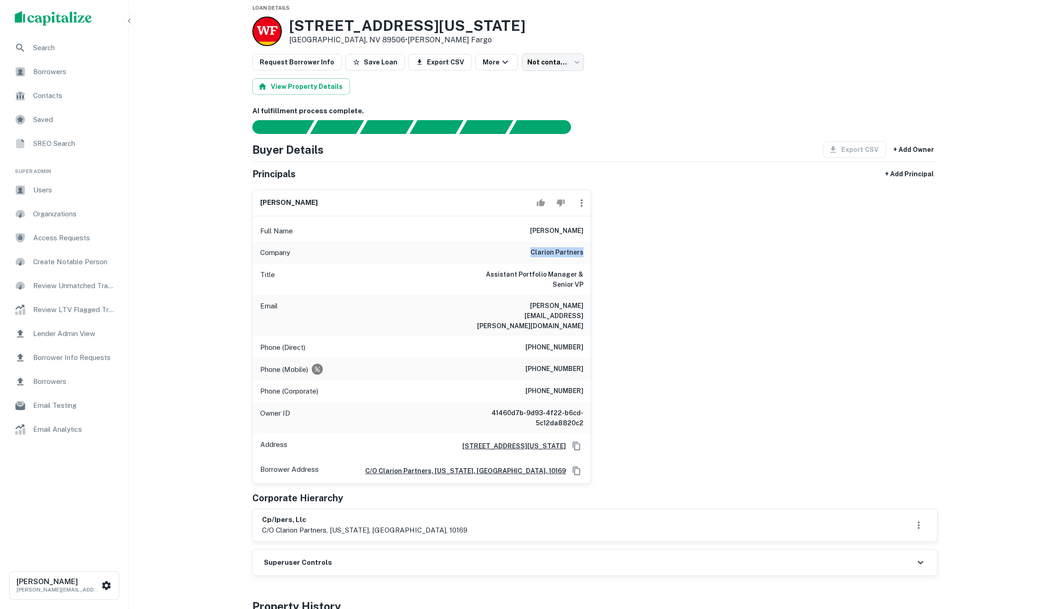
drag, startPoint x: 532, startPoint y: 251, endPoint x: 584, endPoint y: 255, distance: 52.2
click at [584, 255] on div "Company clarion partners" at bounding box center [422, 253] width 338 height 22
click at [533, 256] on div "Company clarion partners" at bounding box center [422, 253] width 338 height 22
drag, startPoint x: 527, startPoint y: 253, endPoint x: 586, endPoint y: 253, distance: 58.5
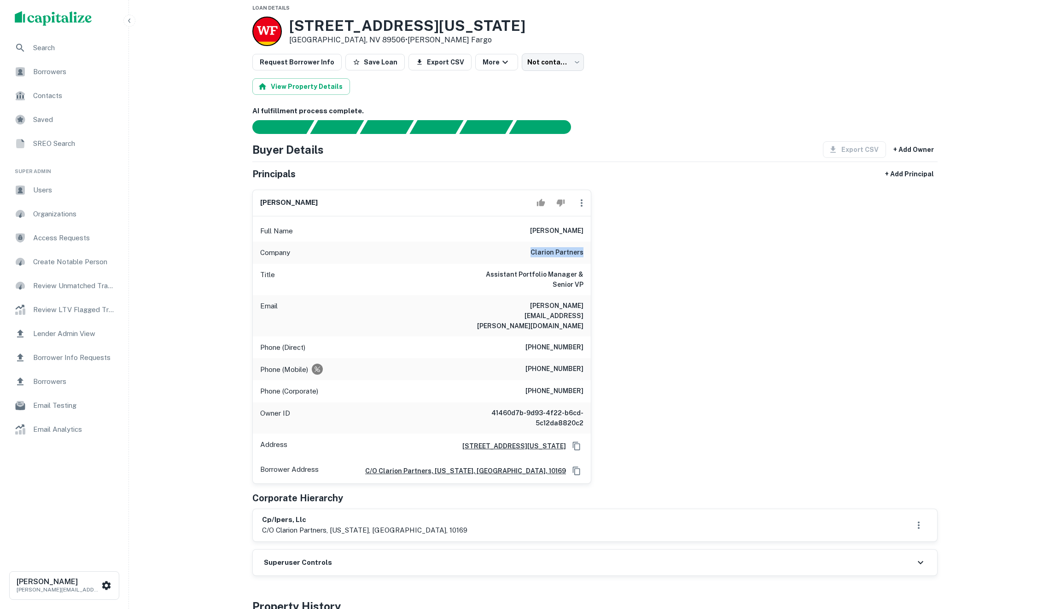
click at [587, 253] on div "Company clarion partners" at bounding box center [422, 253] width 338 height 22
click at [585, 253] on div "Company clarion partners" at bounding box center [422, 253] width 338 height 22
drag, startPoint x: 585, startPoint y: 253, endPoint x: 529, endPoint y: 252, distance: 56.2
click at [529, 252] on div "Company clarion partners" at bounding box center [422, 253] width 338 height 22
click at [584, 253] on div "Company clarion partners" at bounding box center [422, 253] width 338 height 22
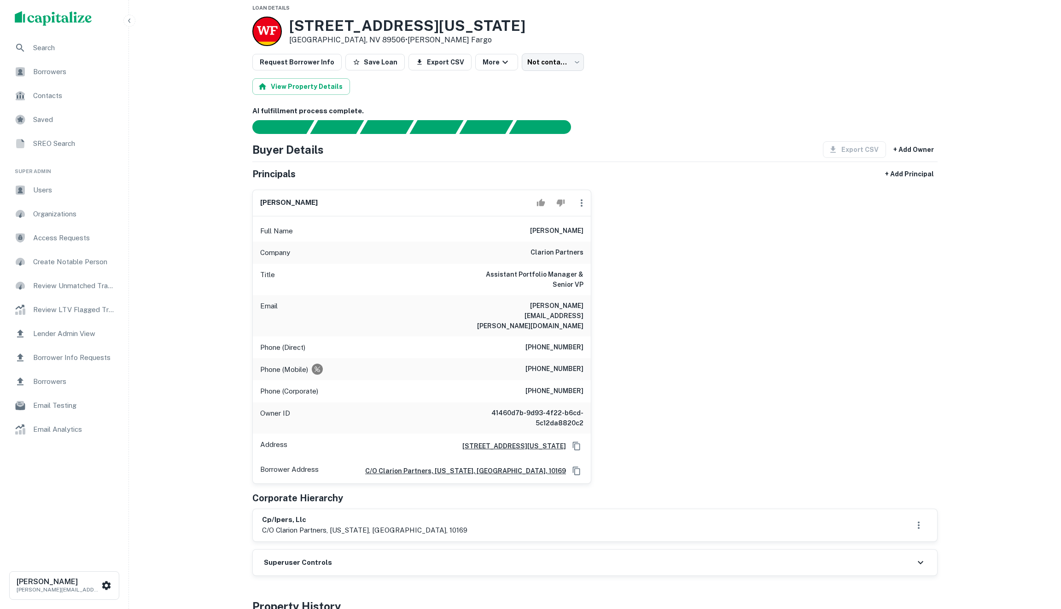
click at [590, 253] on div "Company clarion partners" at bounding box center [422, 253] width 338 height 22
drag, startPoint x: 585, startPoint y: 252, endPoint x: 547, endPoint y: 252, distance: 37.8
click at [547, 252] on div "Company clarion partners" at bounding box center [422, 253] width 338 height 22
drag, startPoint x: 520, startPoint y: 227, endPoint x: 582, endPoint y: 257, distance: 69.2
click at [582, 257] on div "Full Name janis mandarino Company clarion partners Title Assistant Portfolio Ma…" at bounding box center [422, 349] width 338 height 267
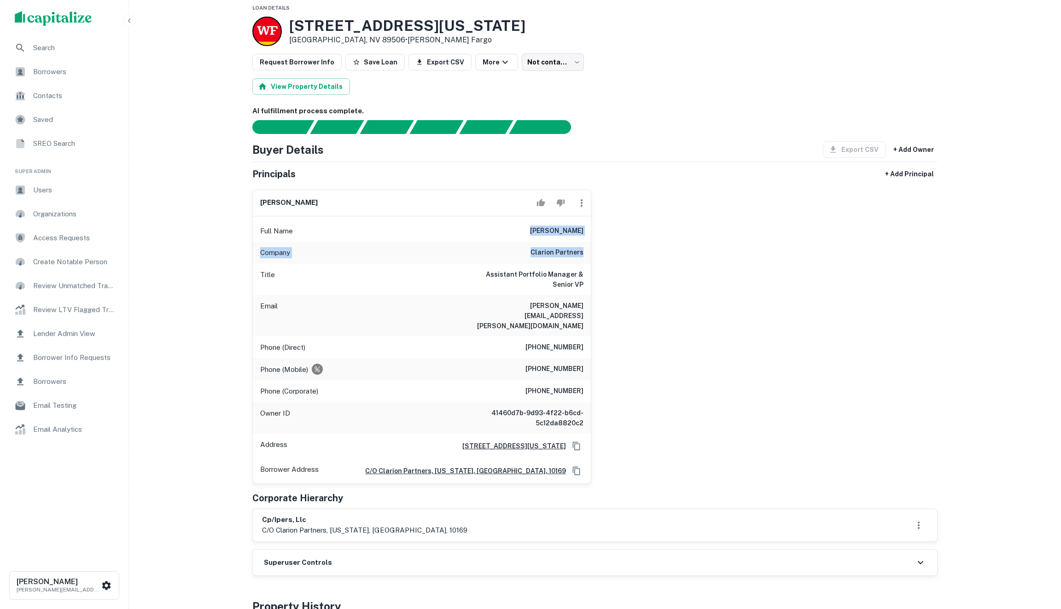
click at [582, 257] on div "Company clarion partners" at bounding box center [422, 253] width 338 height 22
drag, startPoint x: 586, startPoint y: 257, endPoint x: 526, endPoint y: 253, distance: 60.0
click at [526, 253] on div "Company clarion partners" at bounding box center [422, 253] width 338 height 22
drag, startPoint x: 529, startPoint y: 249, endPoint x: 587, endPoint y: 251, distance: 58.5
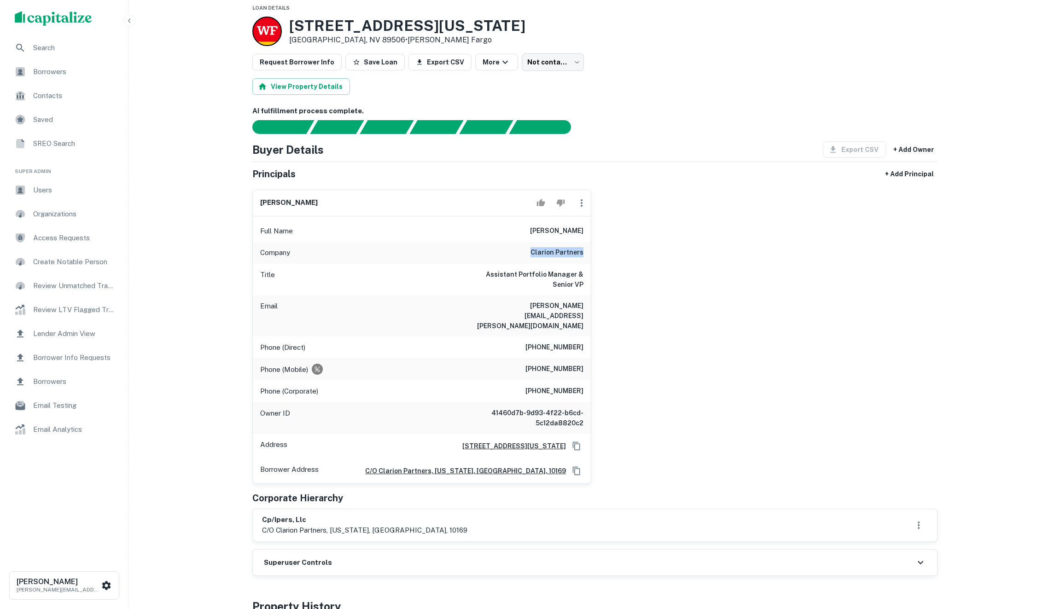
click at [587, 251] on div "Company clarion partners" at bounding box center [422, 253] width 338 height 22
click at [673, 249] on div "janis mandarino Full Name janis mandarino Company clarion partners Title Assist…" at bounding box center [591, 333] width 693 height 302
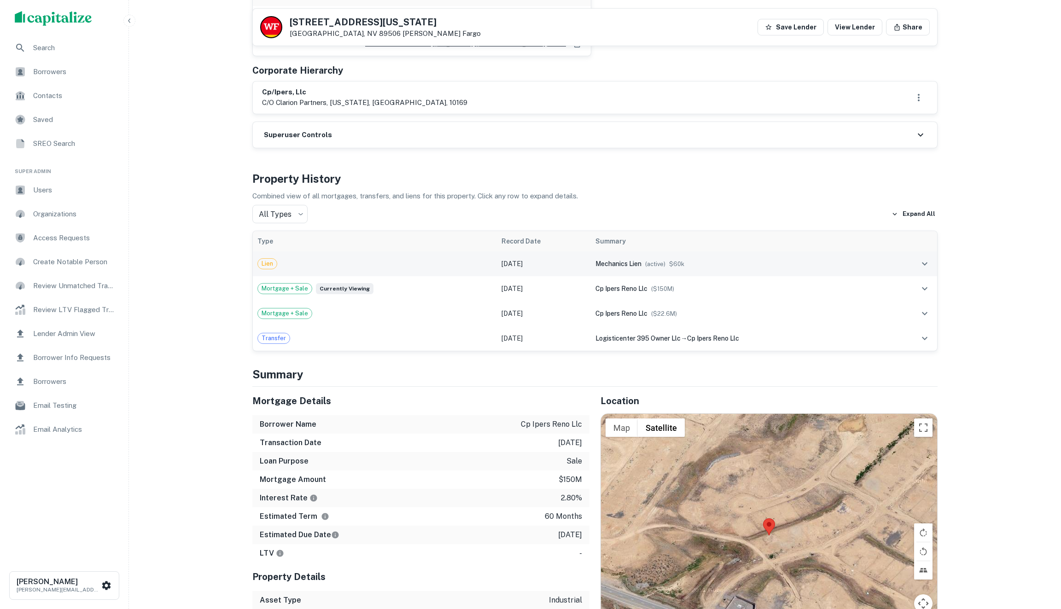
scroll to position [428, 0]
click at [261, 83] on div "cp/ipers, llc c/o clarion partners, new york, ny, 10169" at bounding box center [595, 99] width 684 height 32
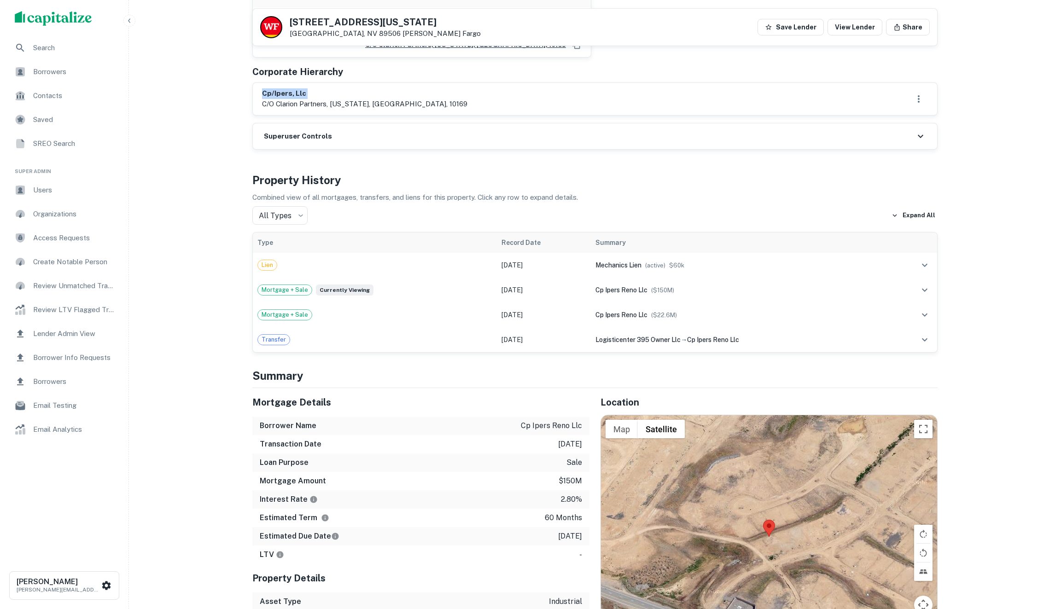
click at [261, 83] on div "cp/ipers, llc c/o clarion partners, new york, ny, 10169" at bounding box center [595, 99] width 684 height 32
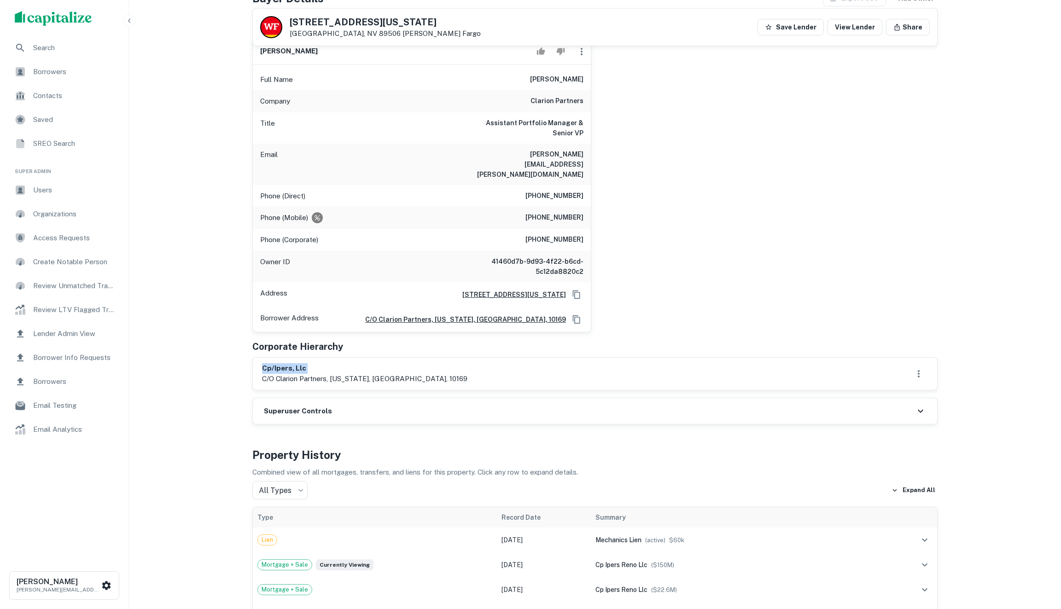
scroll to position [102, 0]
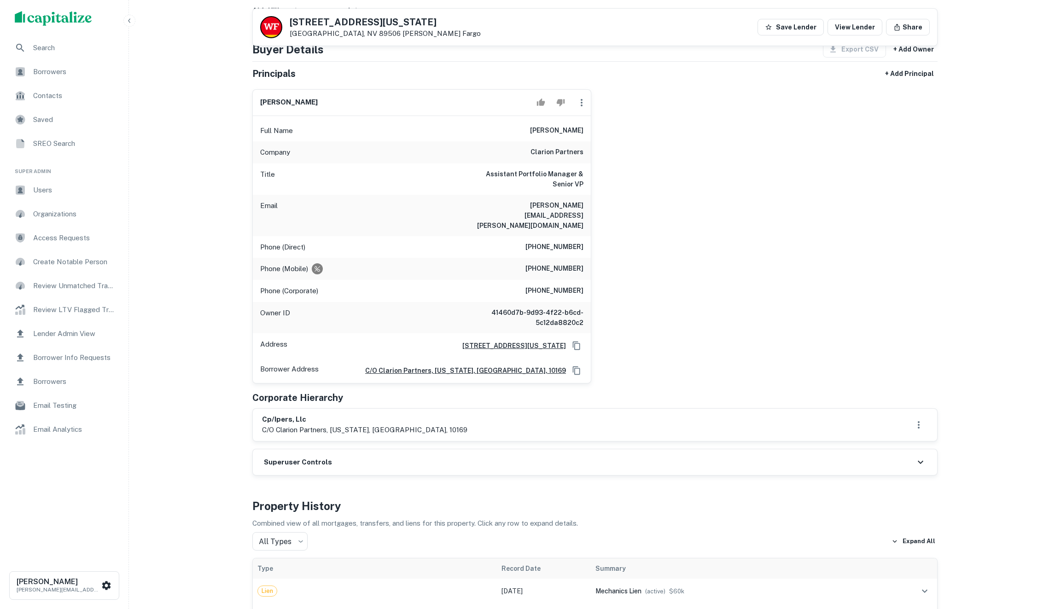
click at [262, 111] on div "janis mandarino" at bounding box center [422, 103] width 338 height 26
copy div "janis mandarino"
click at [273, 415] on h6 "cp/ipers, llc" at bounding box center [364, 420] width 205 height 11
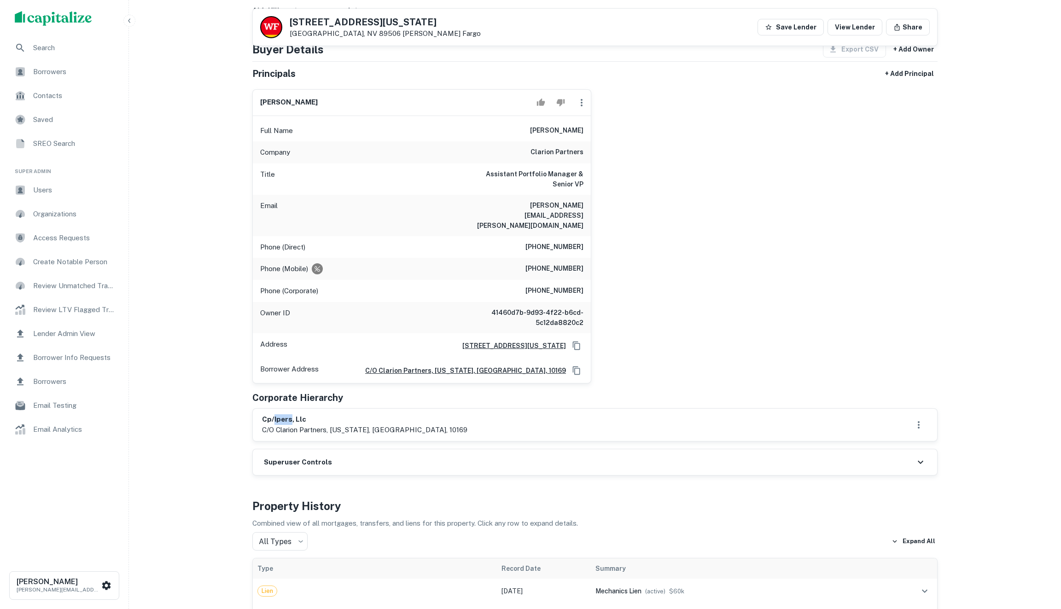
click at [273, 415] on h6 "cp/ipers, llc" at bounding box center [364, 420] width 205 height 11
click at [286, 415] on h6 "cp/ipers, llc" at bounding box center [364, 420] width 205 height 11
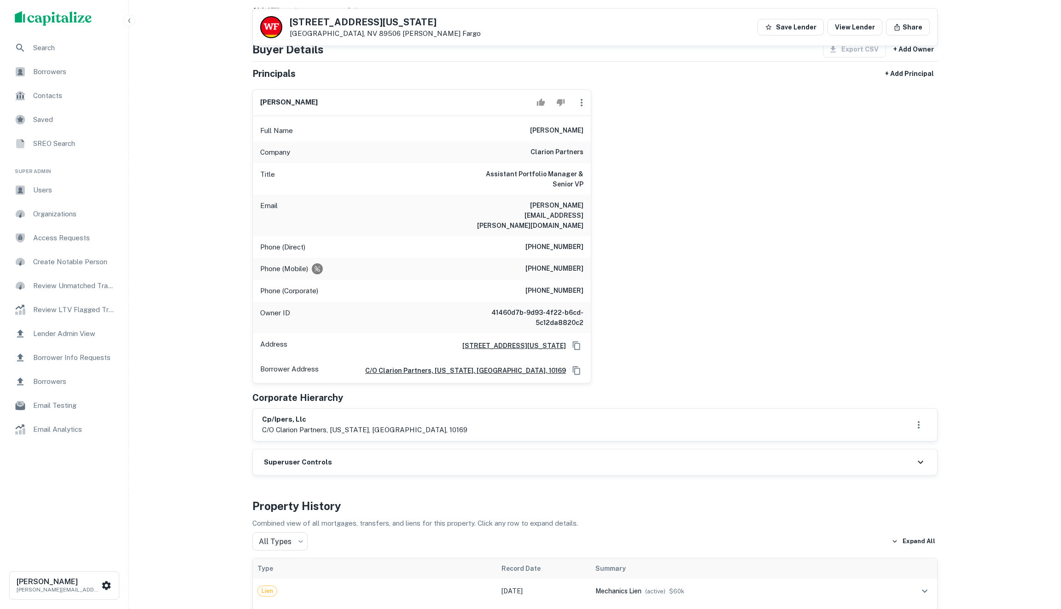
click at [268, 415] on h6 "cp/ipers, llc" at bounding box center [364, 420] width 205 height 11
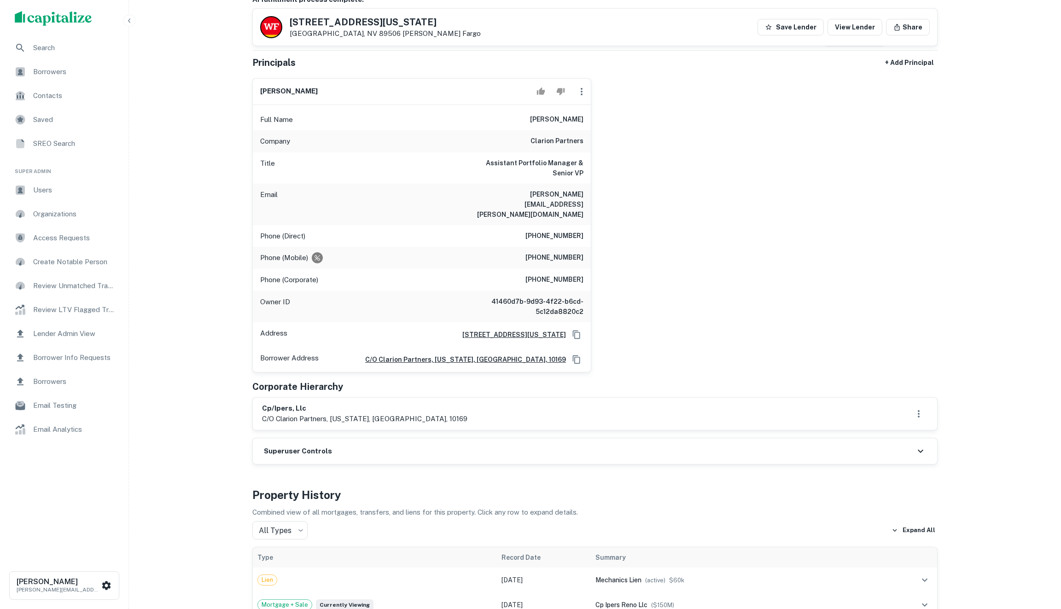
scroll to position [121, 0]
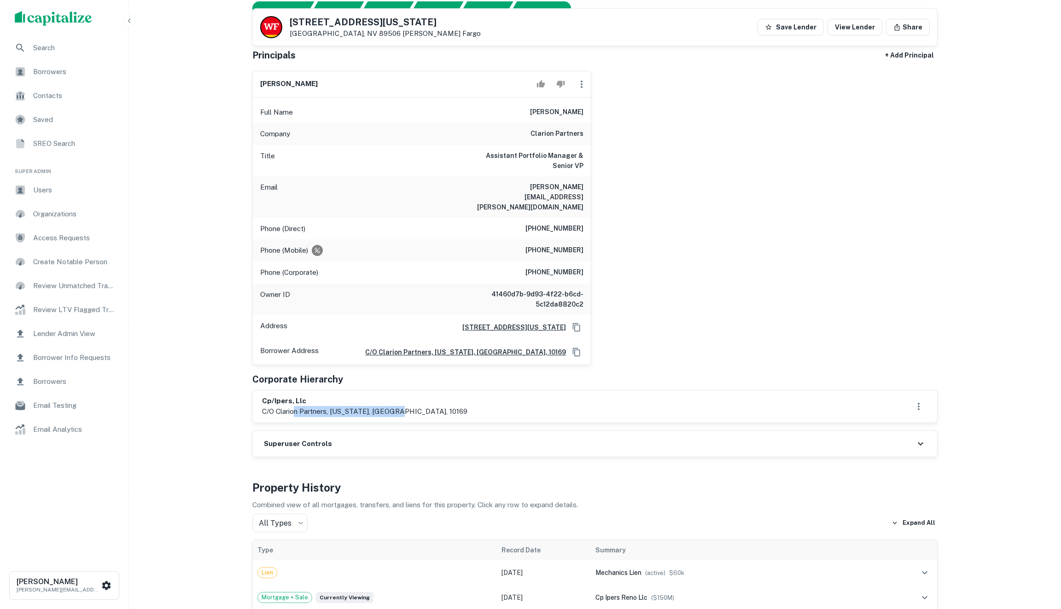
drag, startPoint x: 414, startPoint y: 397, endPoint x: 294, endPoint y: 396, distance: 119.8
click at [294, 396] on div "cp/ipers, llc c/o clarion partners, new york, ny, 10169" at bounding box center [595, 406] width 666 height 21
click at [264, 396] on h6 "cp/ipers, llc" at bounding box center [364, 401] width 205 height 11
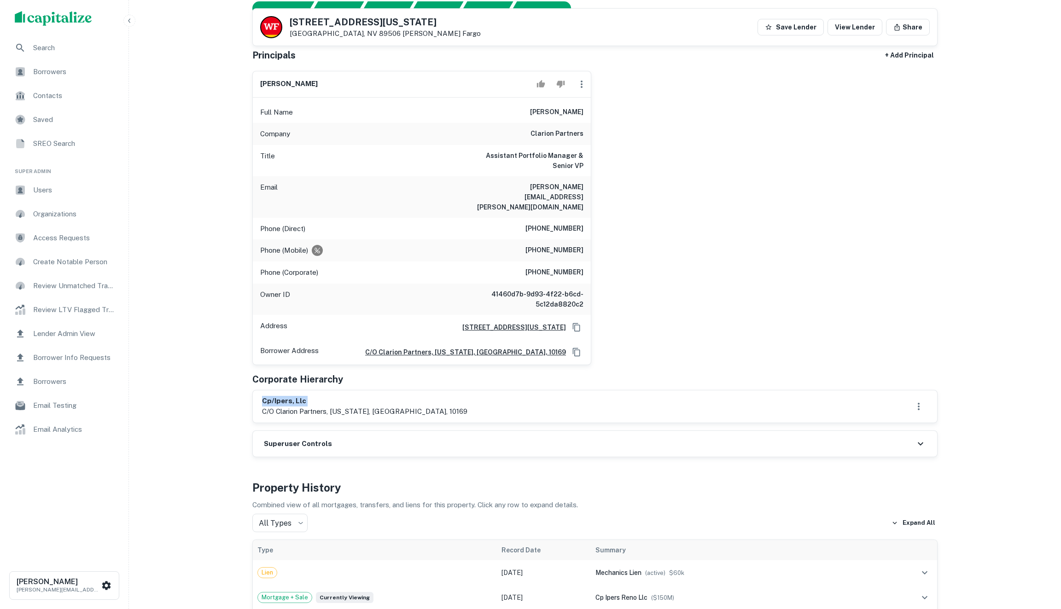
click at [275, 396] on h6 "cp/ipers, llc" at bounding box center [364, 401] width 205 height 11
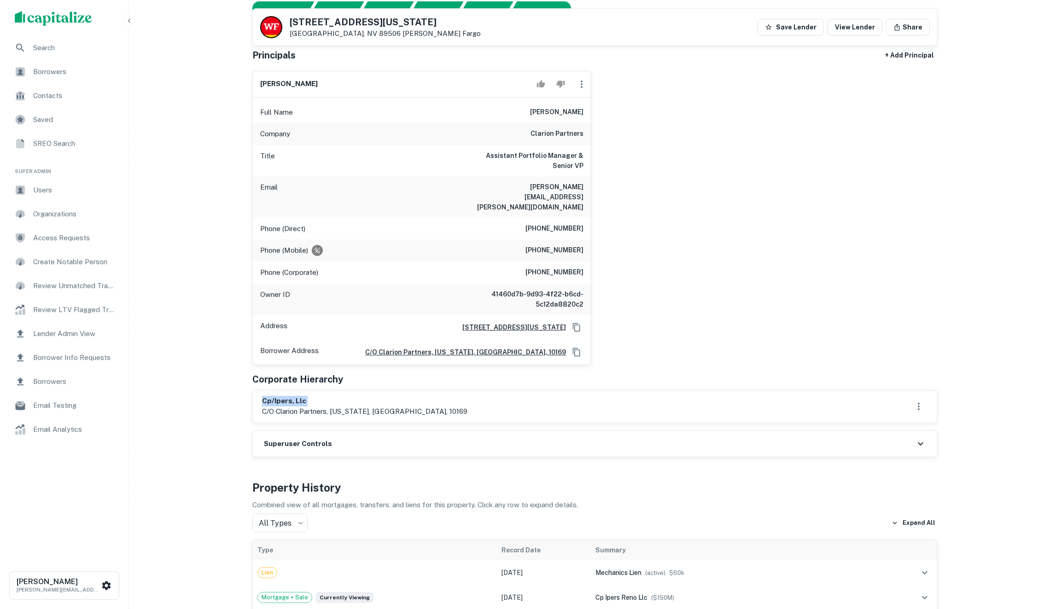
click at [275, 396] on h6 "cp/ipers, llc" at bounding box center [364, 401] width 205 height 11
